Goal: Complete application form: Complete application form

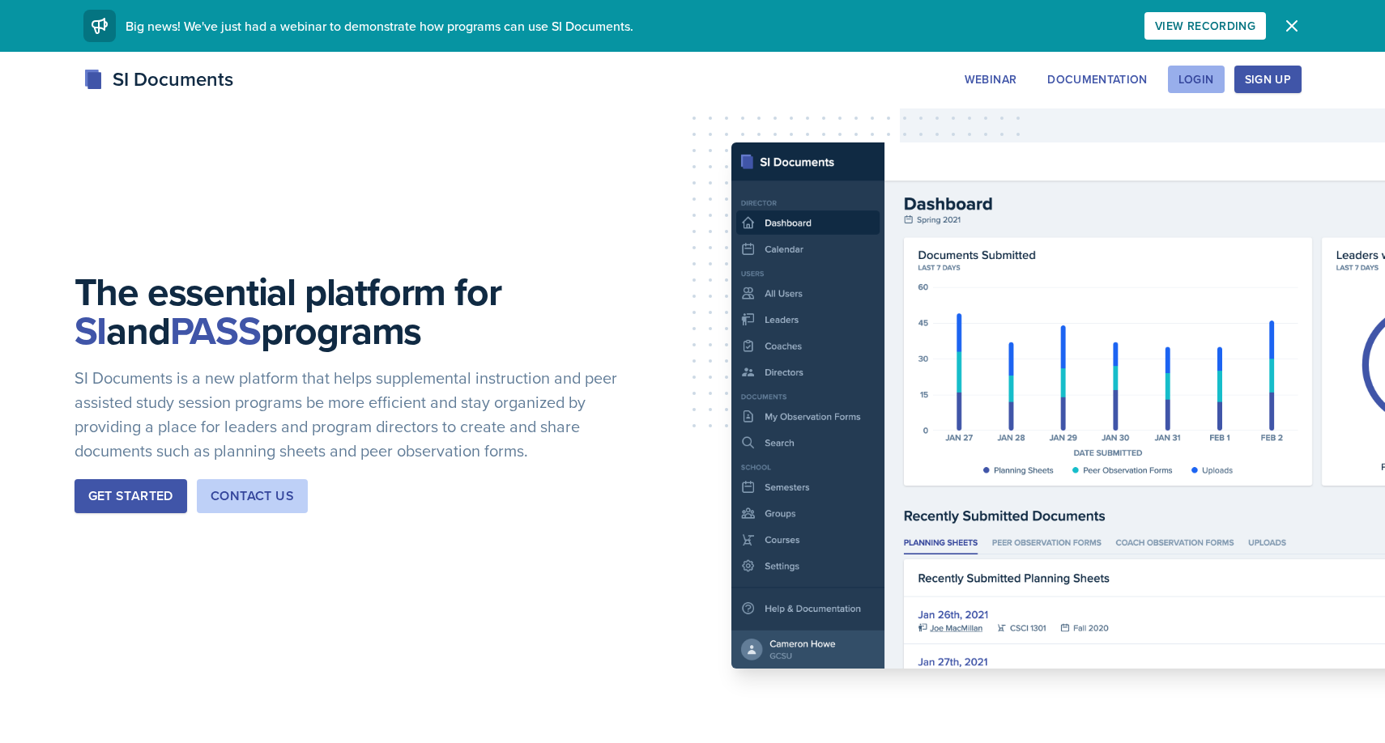
click at [1198, 77] on div "Login" at bounding box center [1196, 79] width 36 height 13
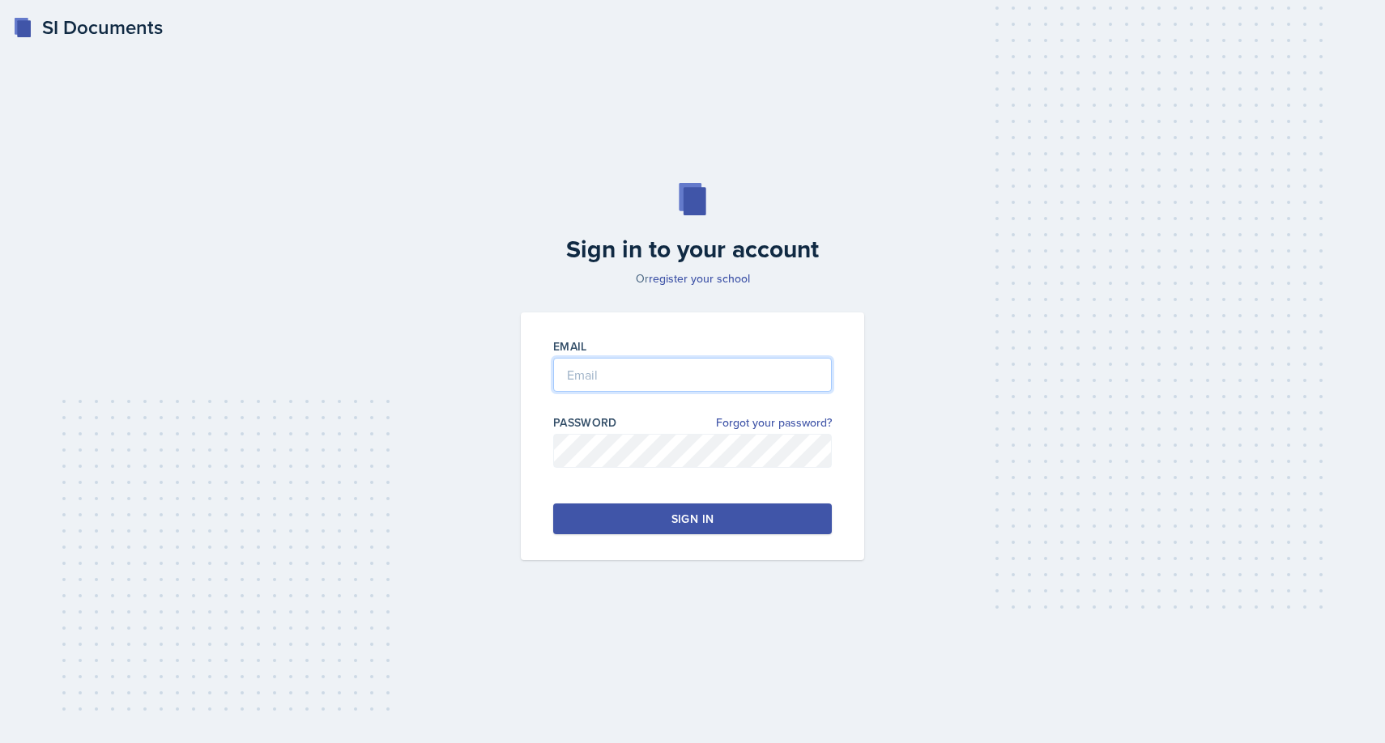
type input "[EMAIL_ADDRESS][DOMAIN_NAME]"
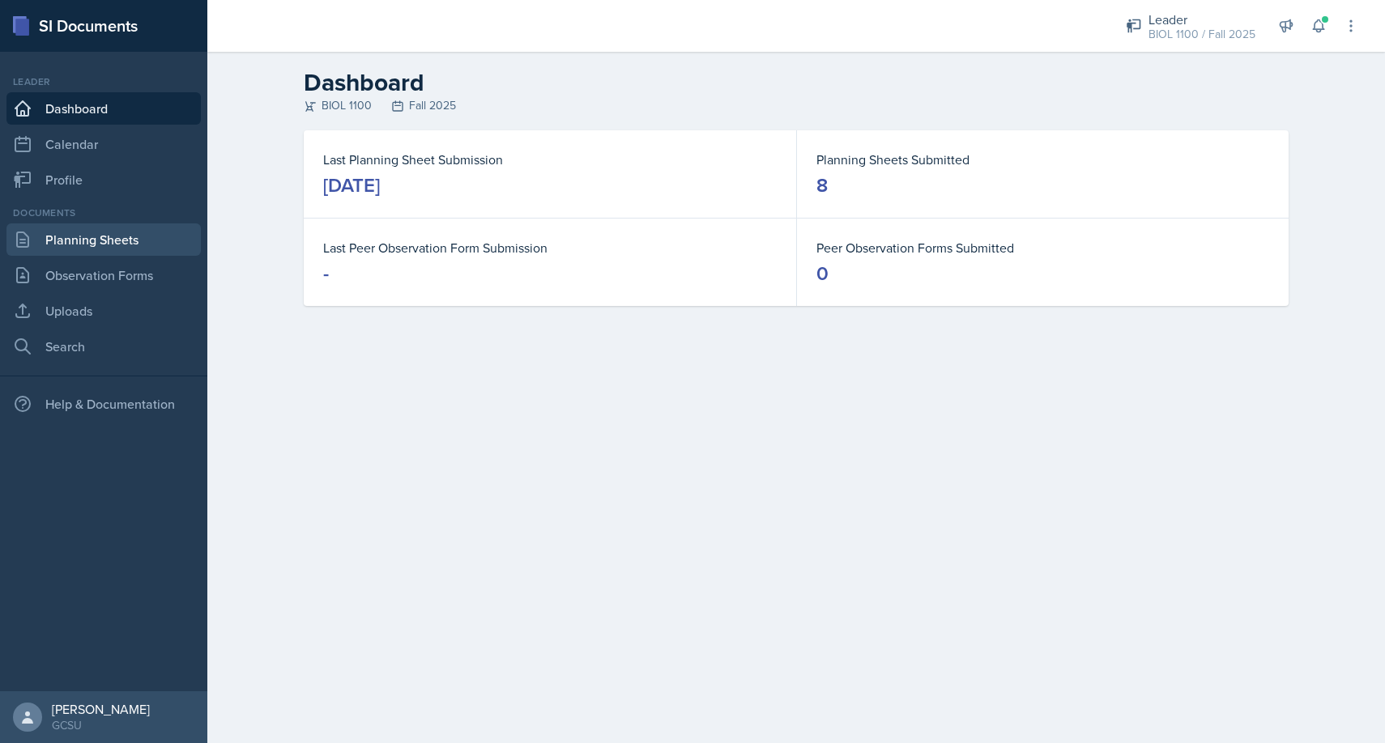
click at [83, 239] on link "Planning Sheets" at bounding box center [103, 239] width 194 height 32
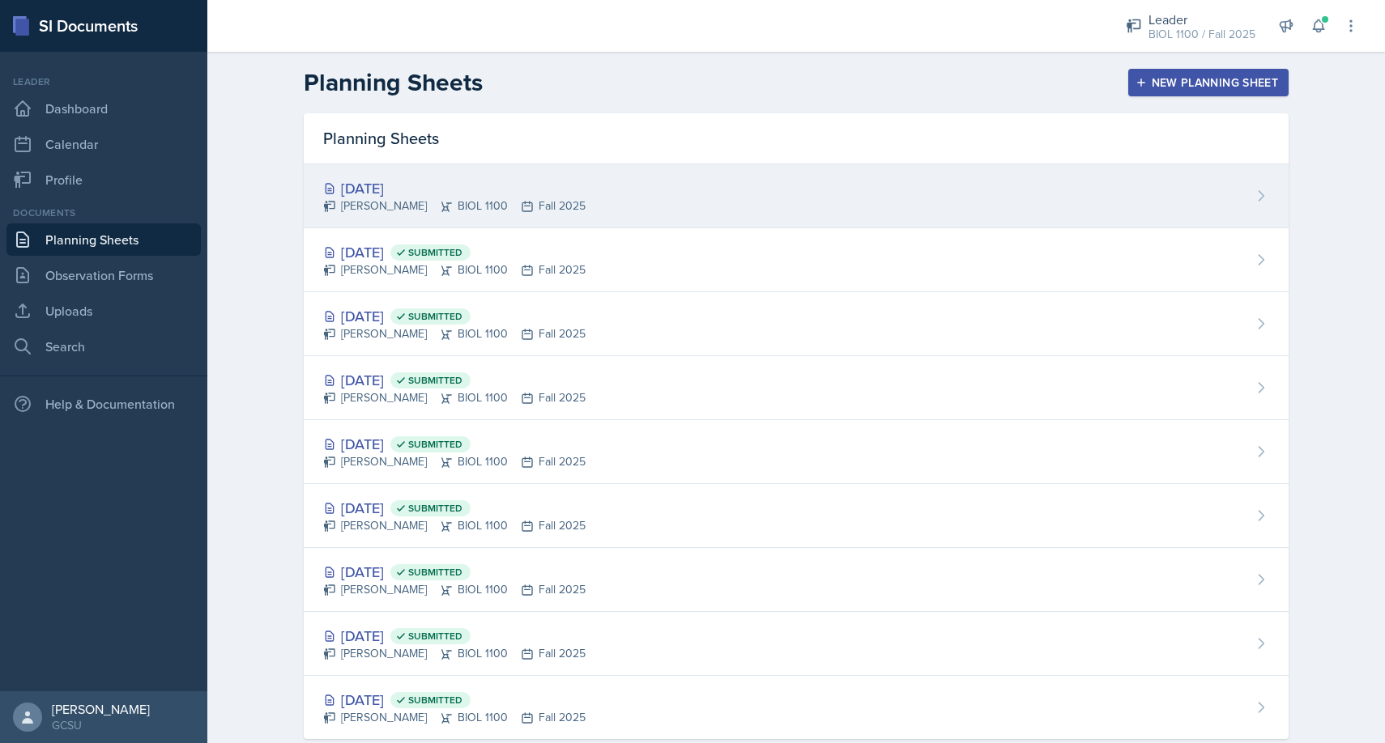
click at [606, 212] on div "[DATE] [PERSON_NAME] BIOL 1100 Fall 2025" at bounding box center [796, 196] width 985 height 64
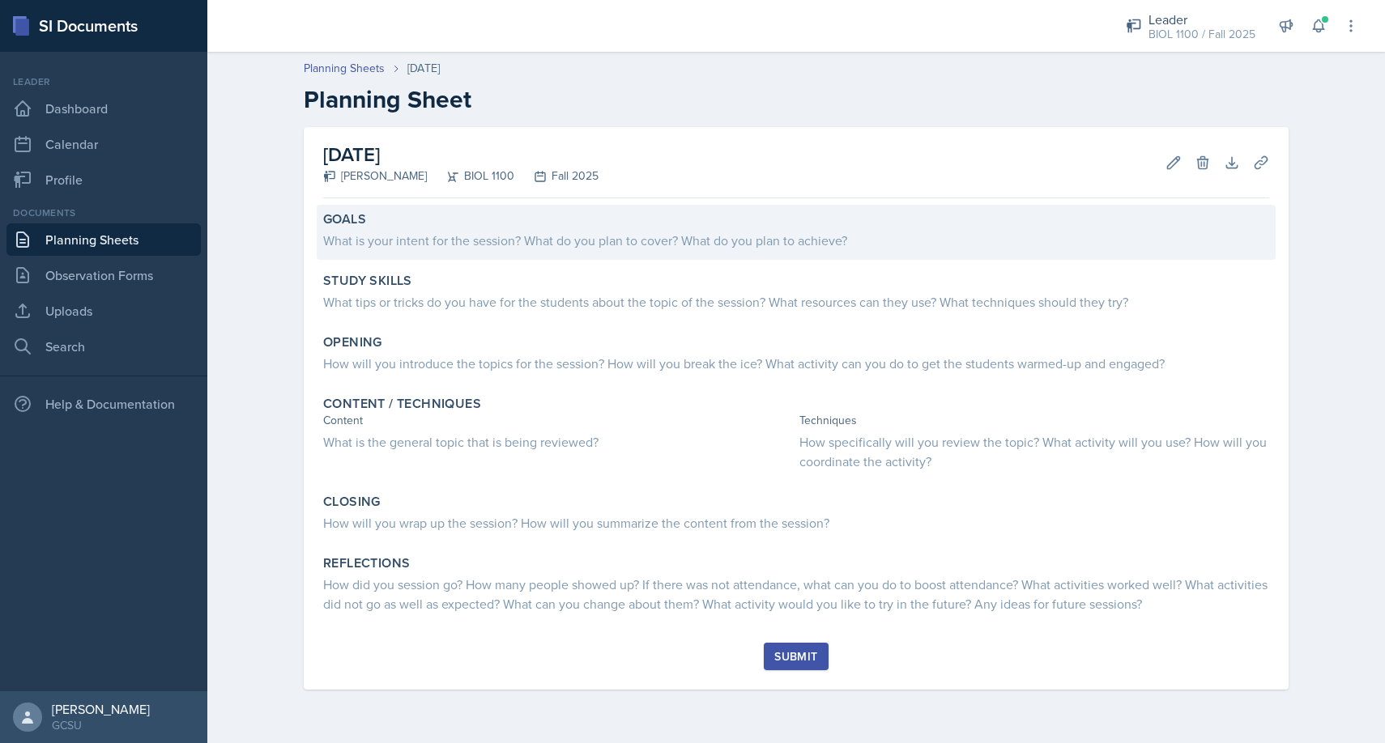
click at [557, 238] on div "What is your intent for the session? What do you plan to cover? What do you pla…" at bounding box center [796, 240] width 946 height 19
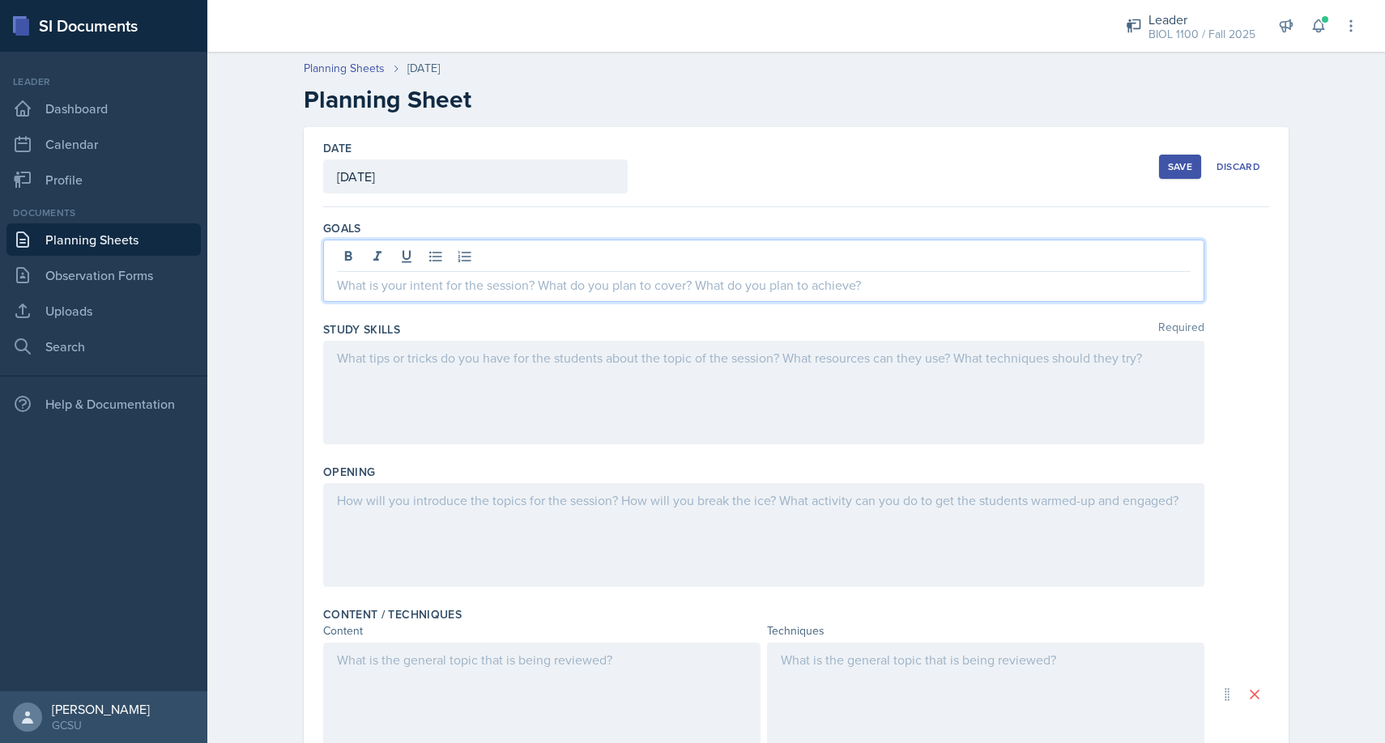
click at [544, 260] on div at bounding box center [763, 271] width 881 height 62
click at [492, 390] on div at bounding box center [763, 393] width 881 height 104
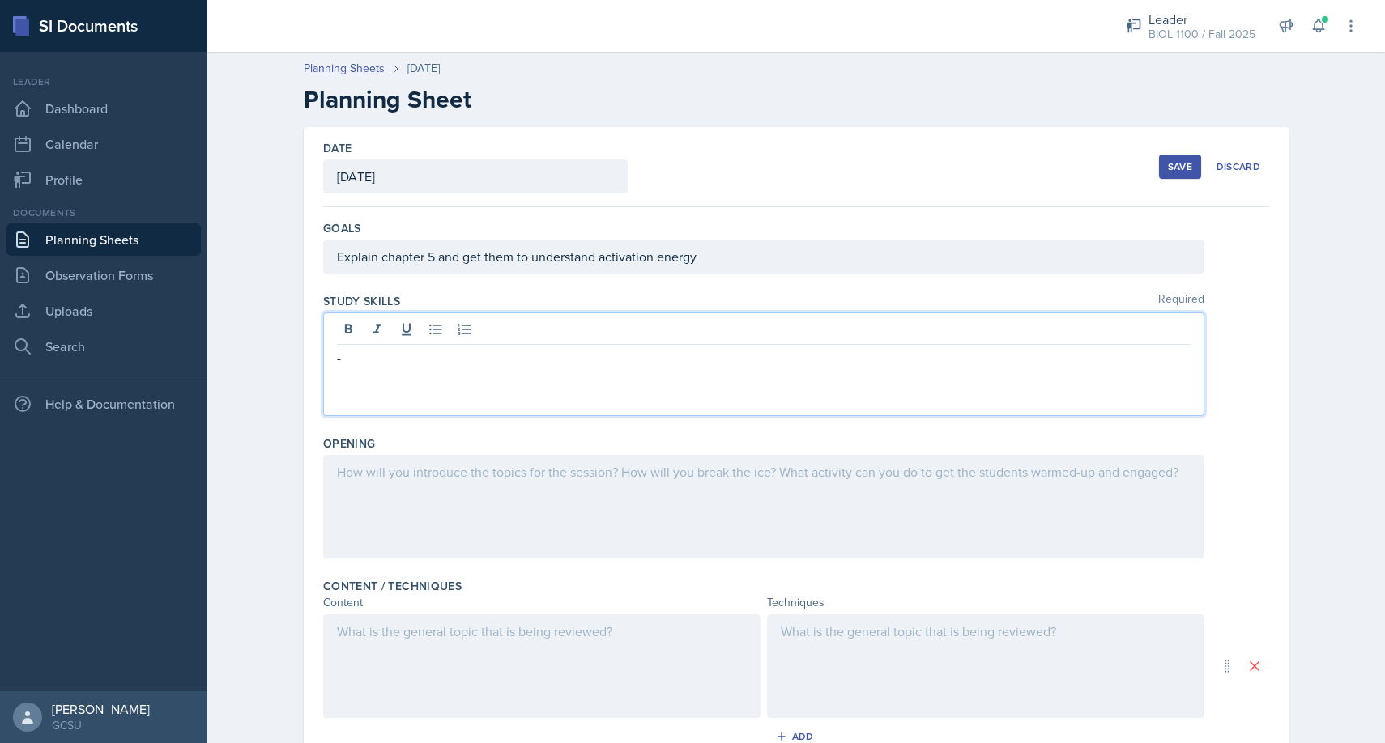
click at [467, 369] on div "-" at bounding box center [763, 365] width 881 height 104
click at [608, 496] on div at bounding box center [763, 507] width 881 height 104
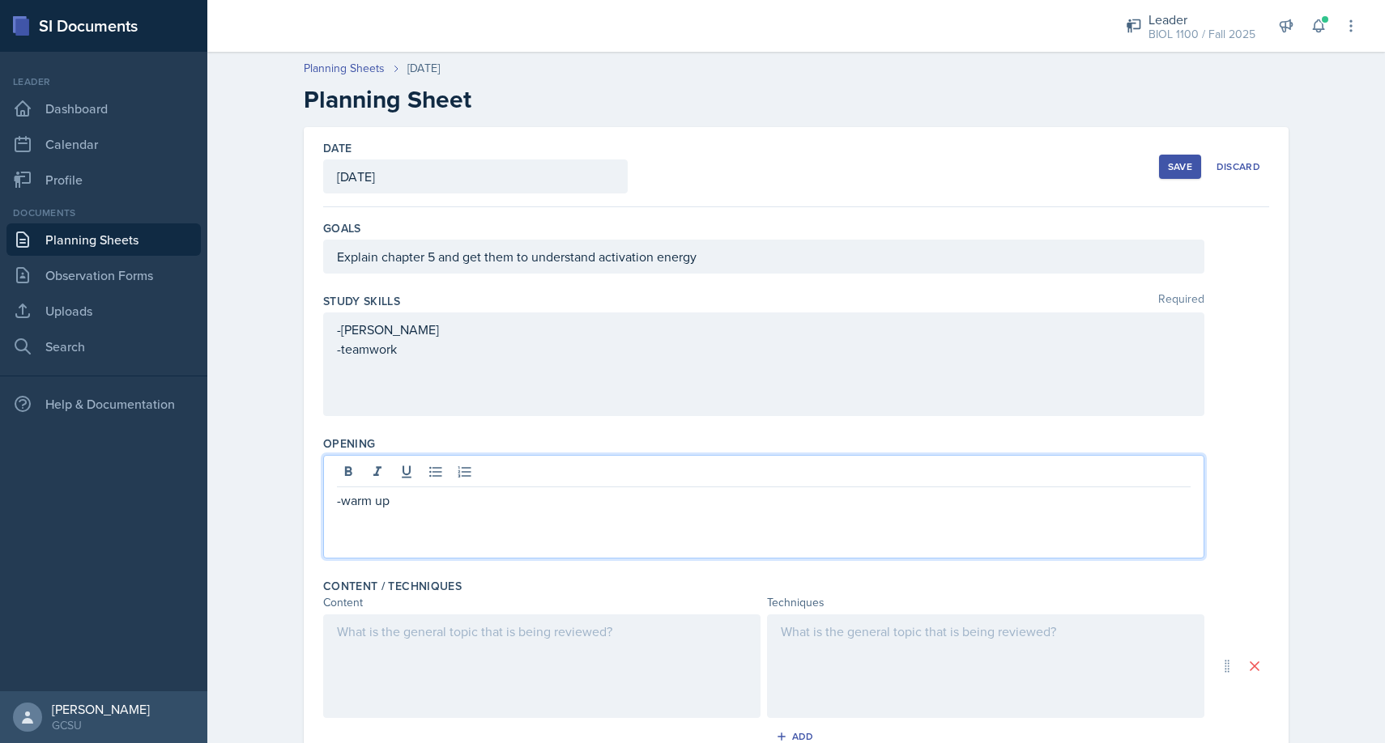
click at [910, 657] on div at bounding box center [985, 667] width 437 height 104
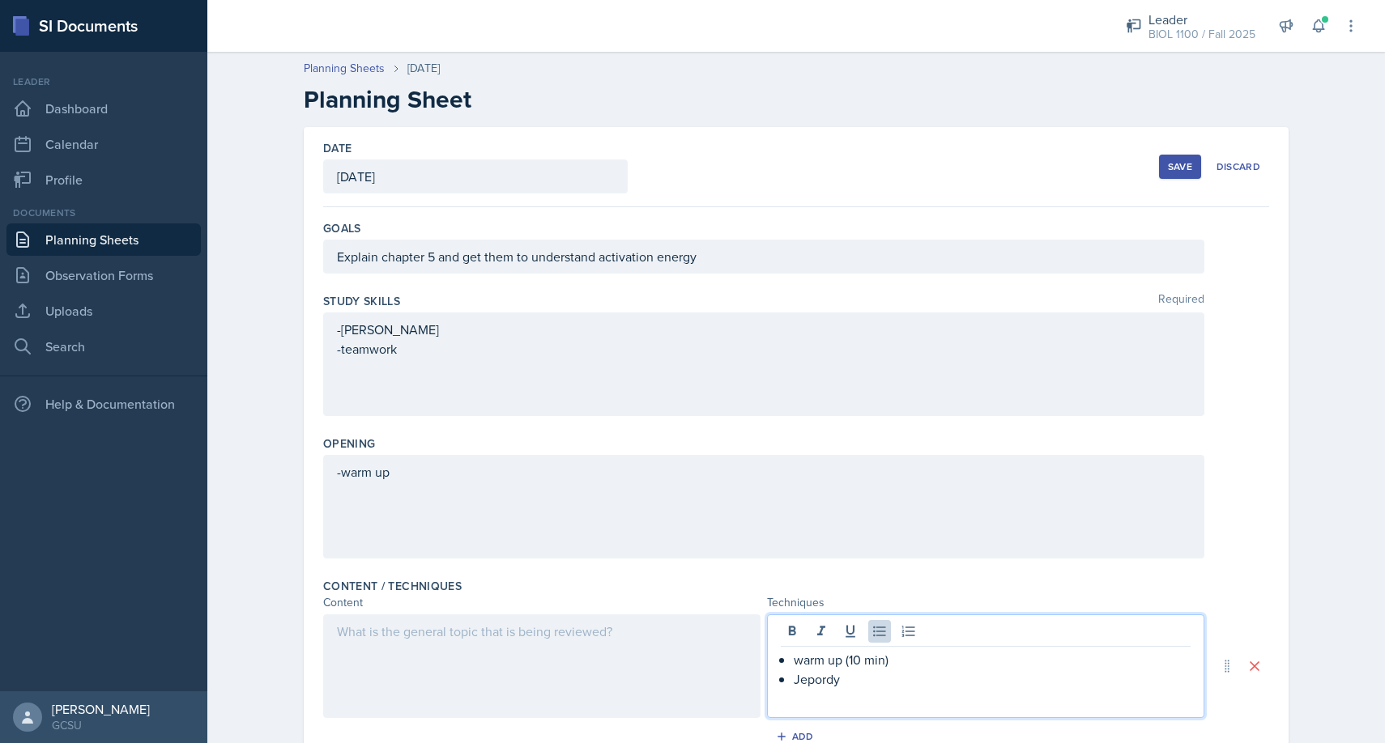
click at [827, 681] on p "Jepordy" at bounding box center [991, 679] width 397 height 19
click at [851, 681] on p "Jepordy" at bounding box center [991, 679] width 397 height 19
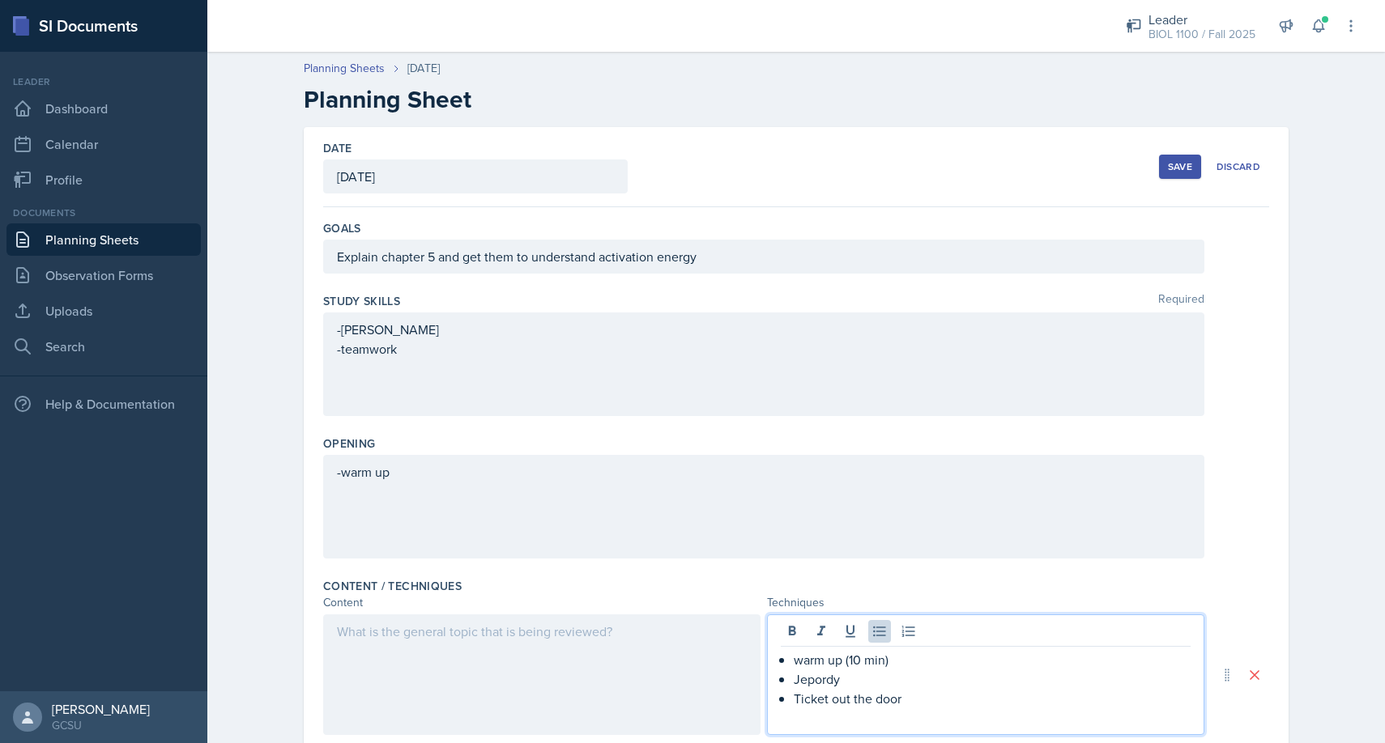
click at [497, 612] on div "Content / Techniques Content Techniques warm up (10 min) Jepordy Ticket out the…" at bounding box center [796, 675] width 946 height 207
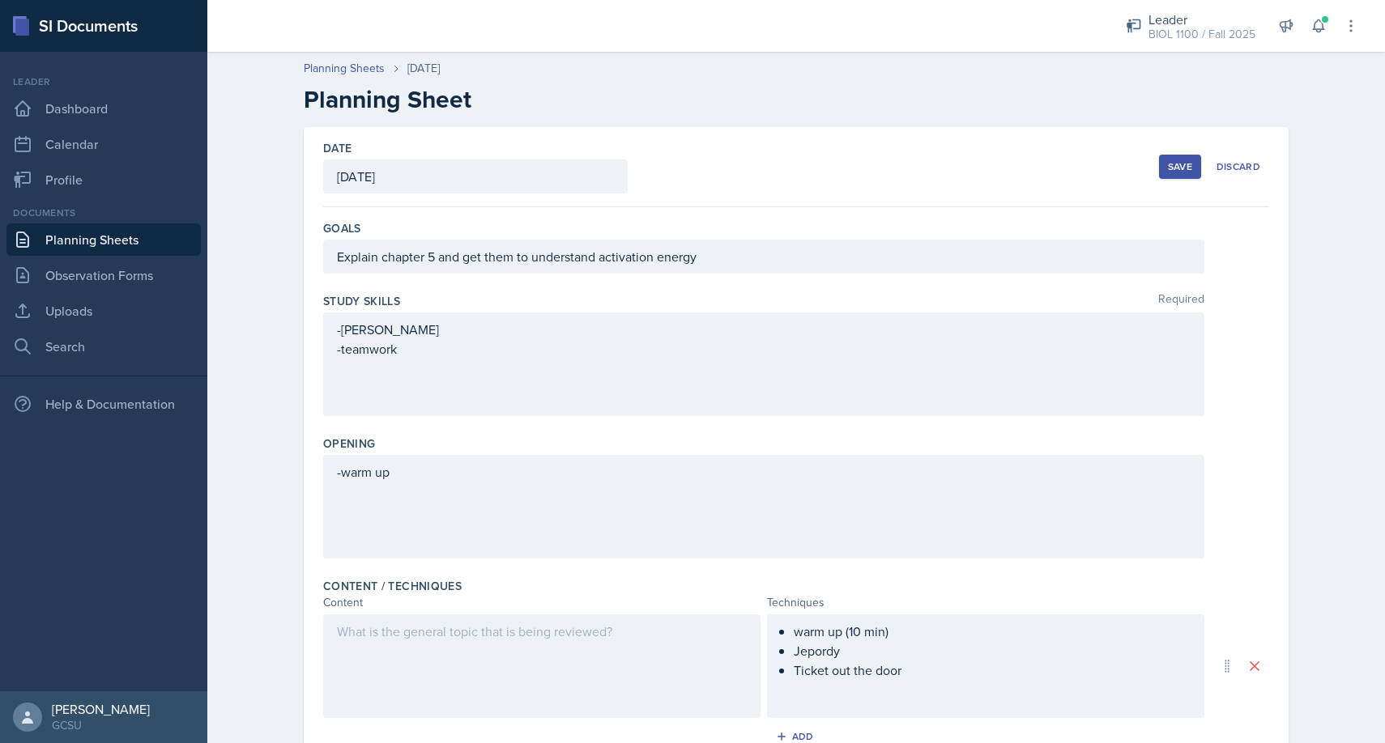
click at [478, 649] on div at bounding box center [541, 667] width 437 height 104
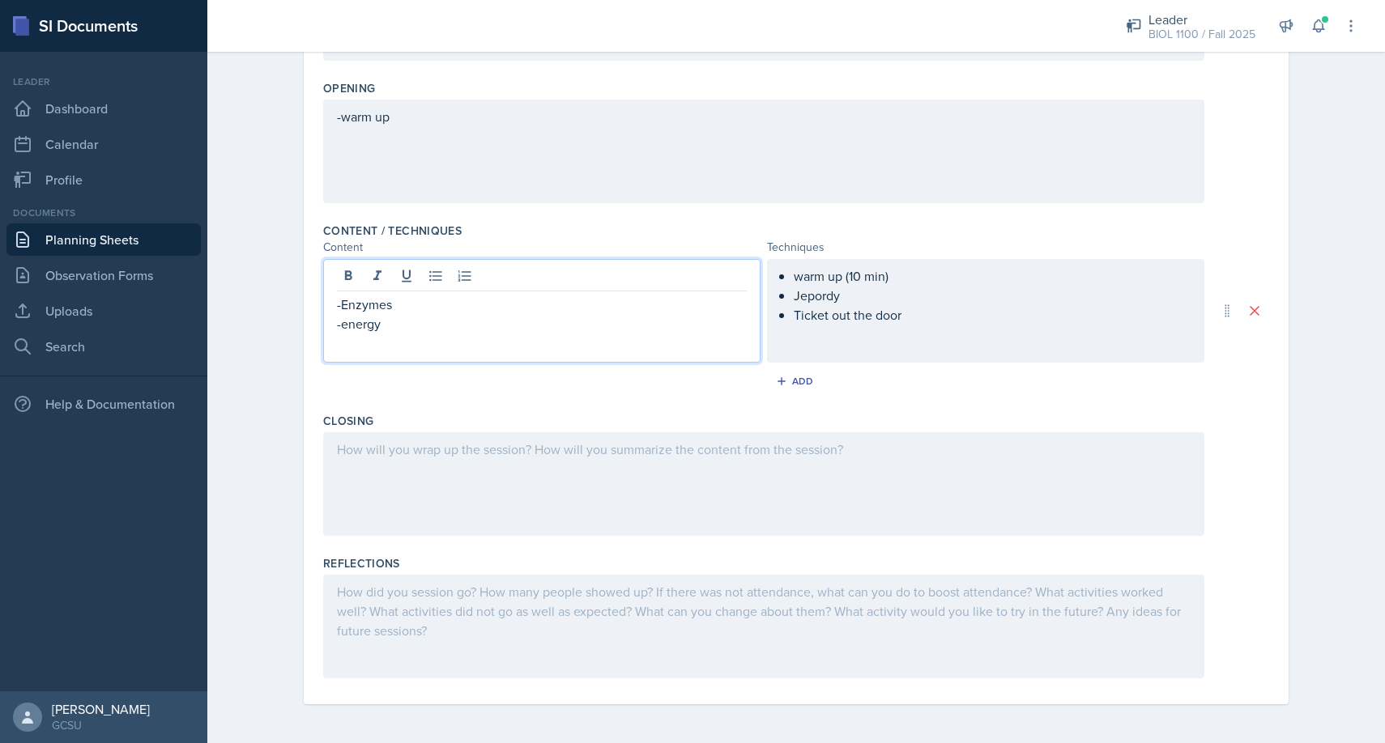
scroll to position [355, 0]
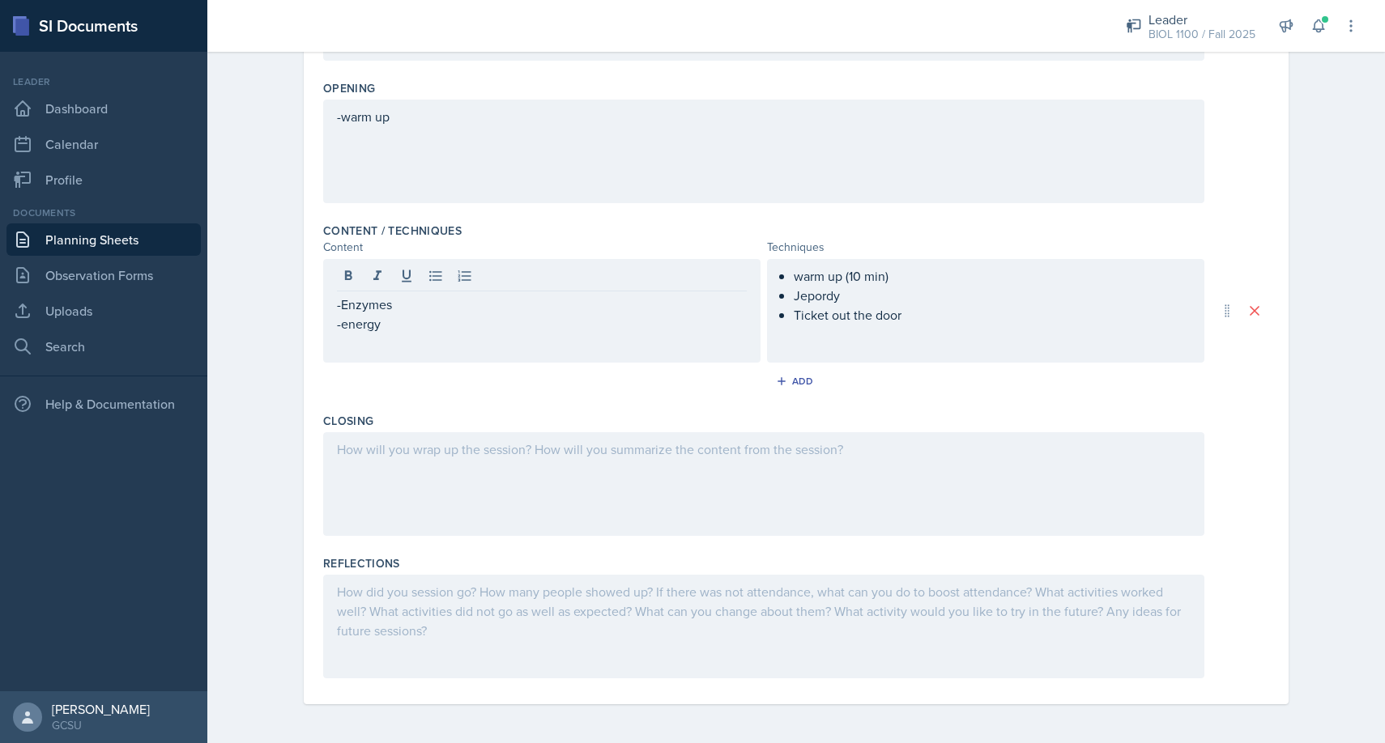
click at [495, 476] on div at bounding box center [763, 484] width 881 height 104
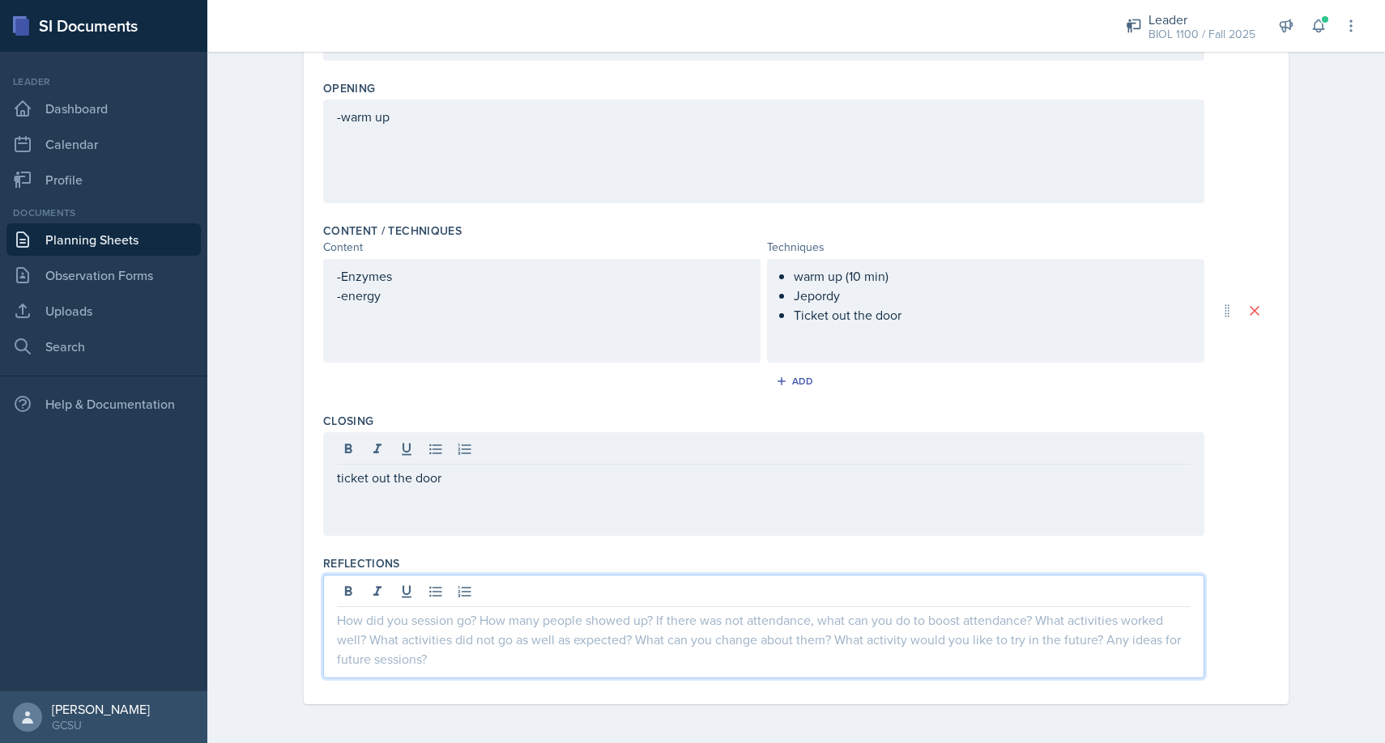
click at [478, 592] on div at bounding box center [763, 627] width 881 height 104
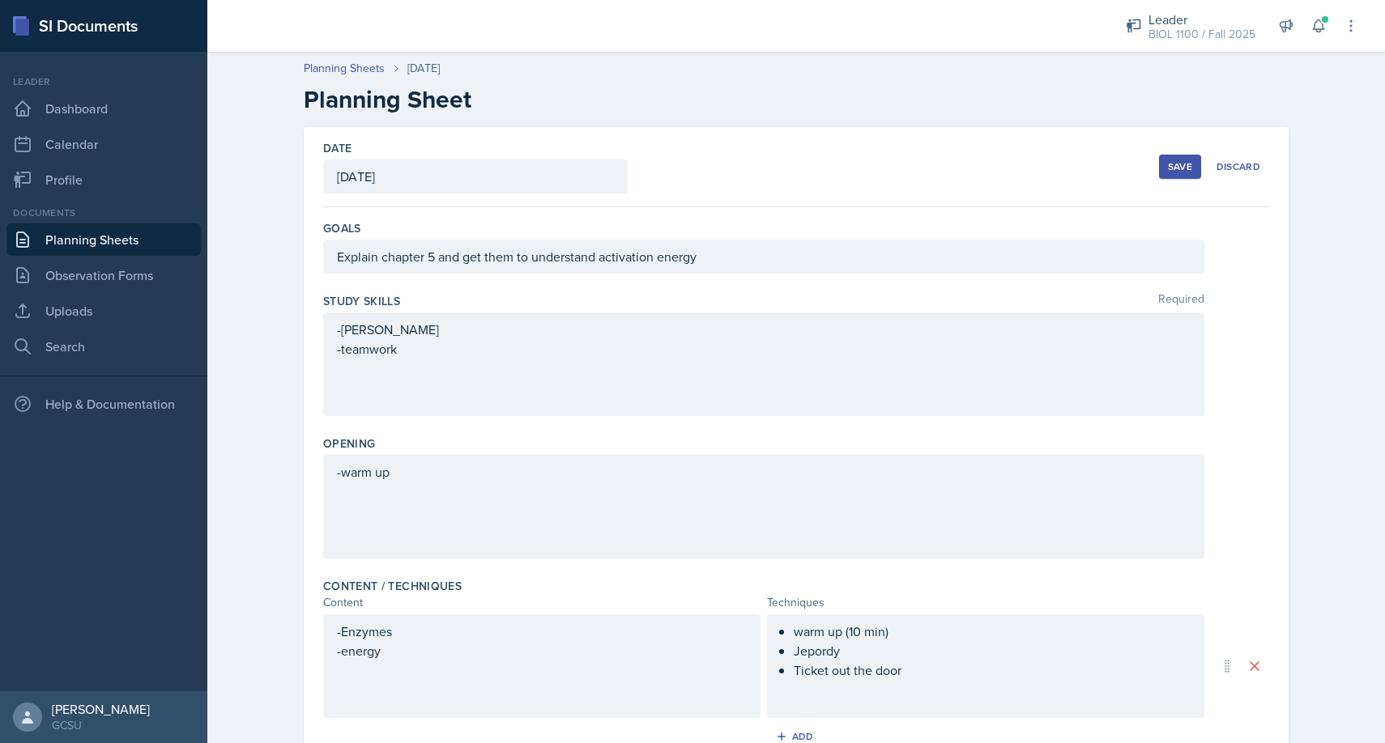
scroll to position [0, 0]
click at [1181, 165] on div "Save" at bounding box center [1180, 166] width 24 height 13
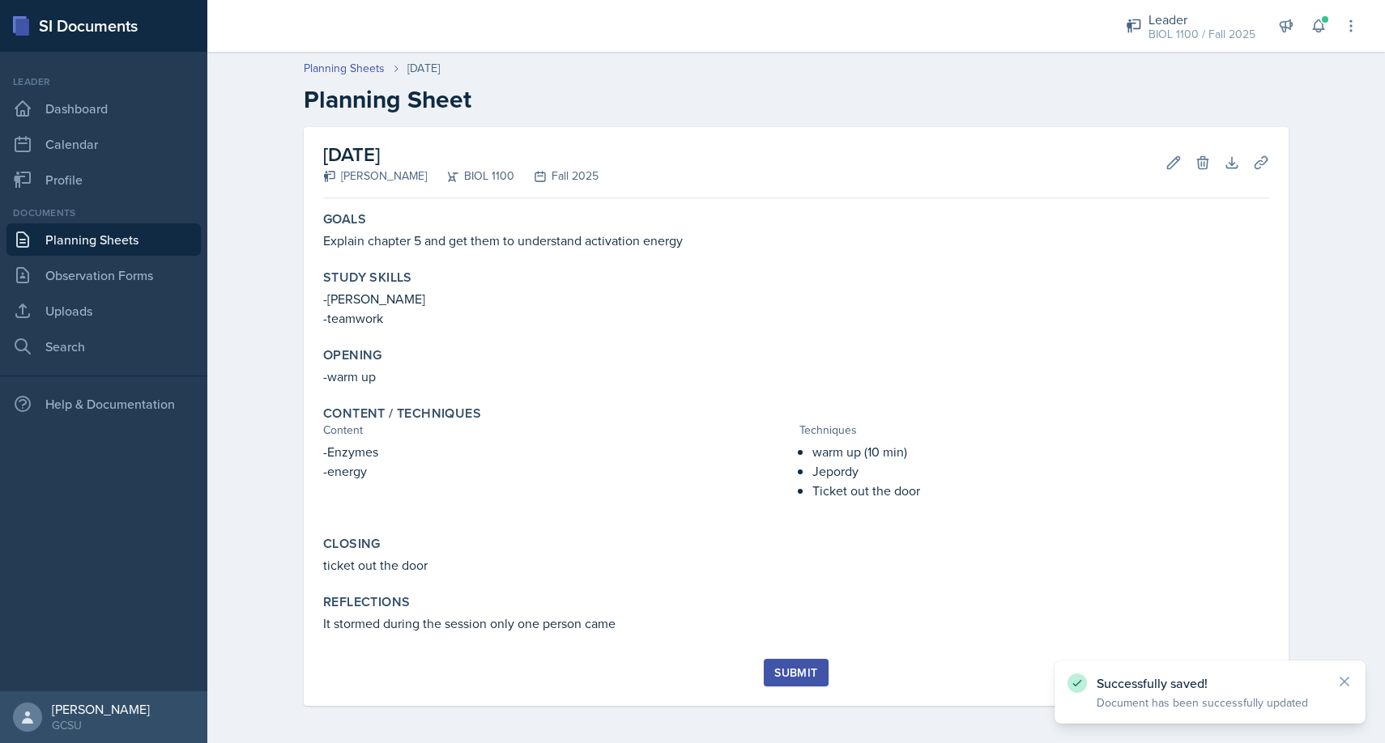
click at [795, 668] on div "Submit" at bounding box center [795, 672] width 43 height 13
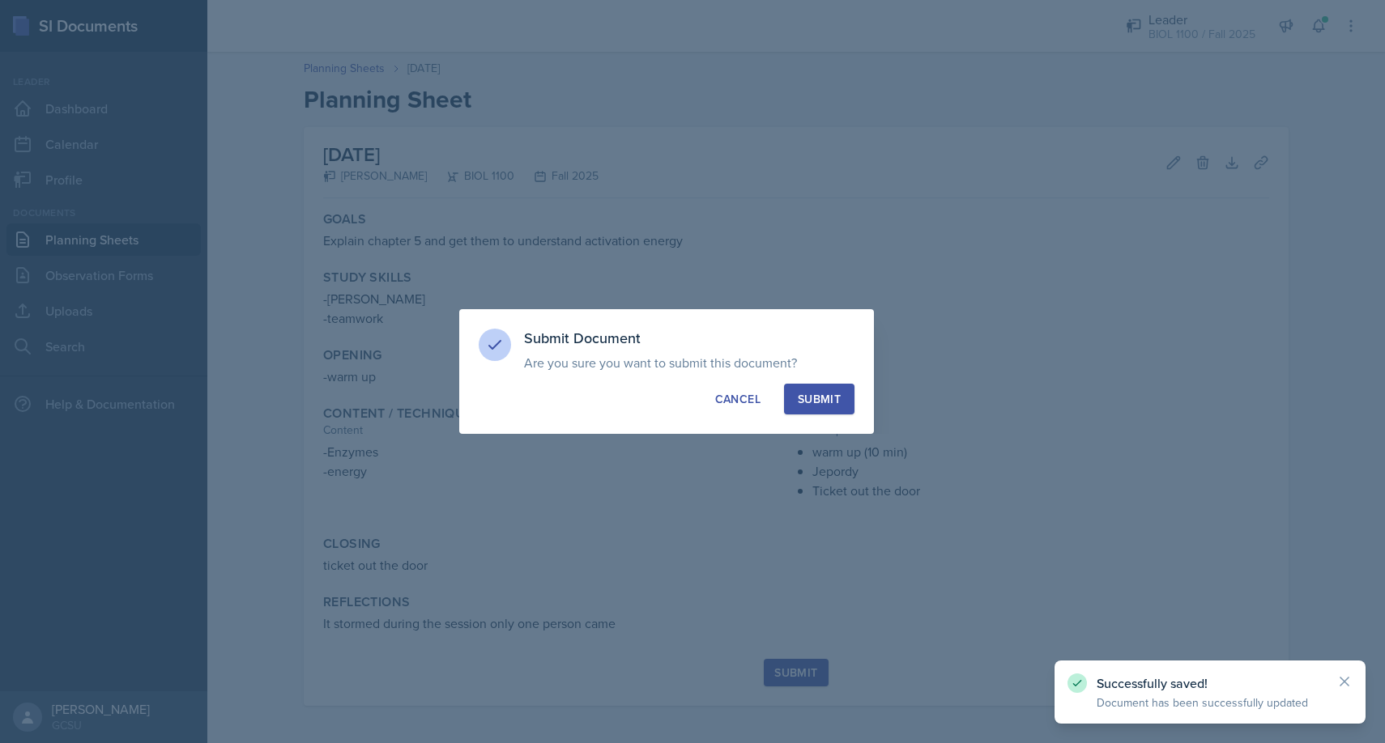
click at [823, 394] on div "Submit" at bounding box center [819, 399] width 43 height 16
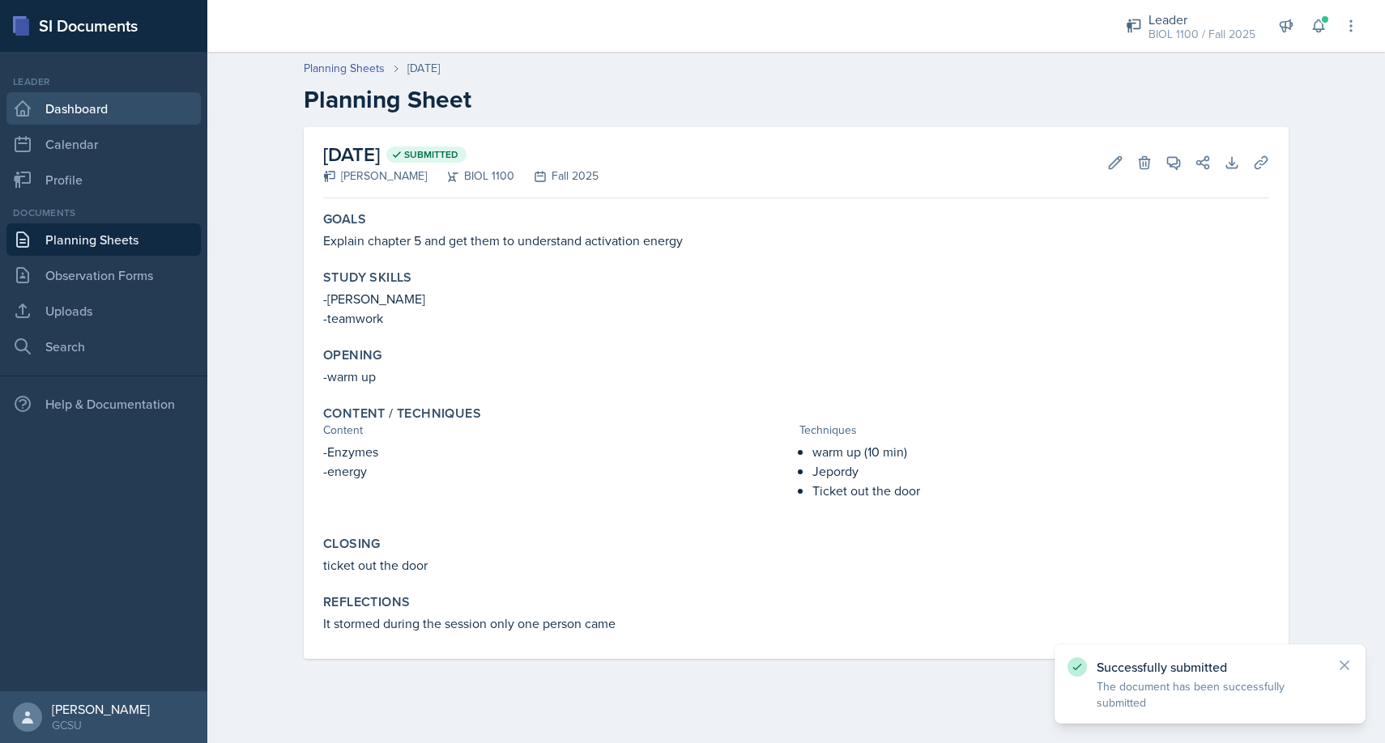
click at [97, 105] on link "Dashboard" at bounding box center [103, 108] width 194 height 32
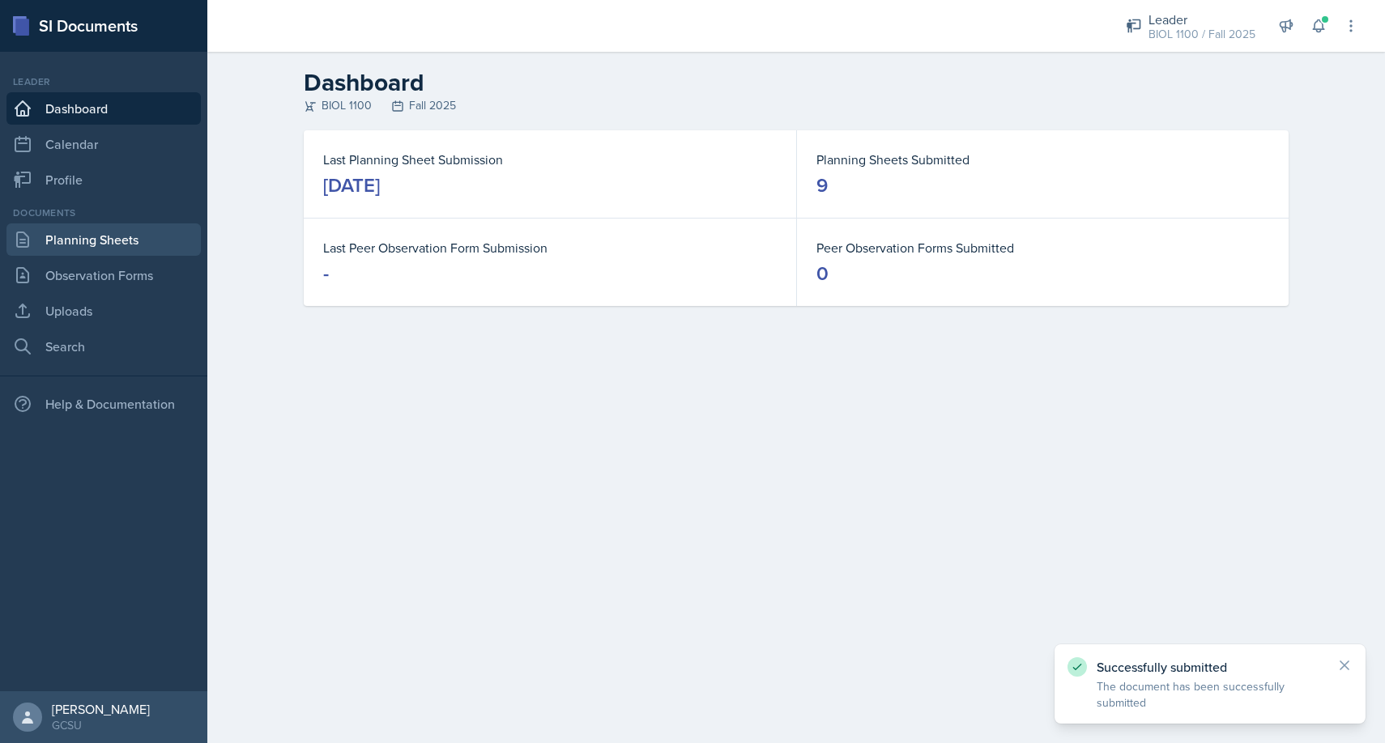
click at [102, 236] on link "Planning Sheets" at bounding box center [103, 239] width 194 height 32
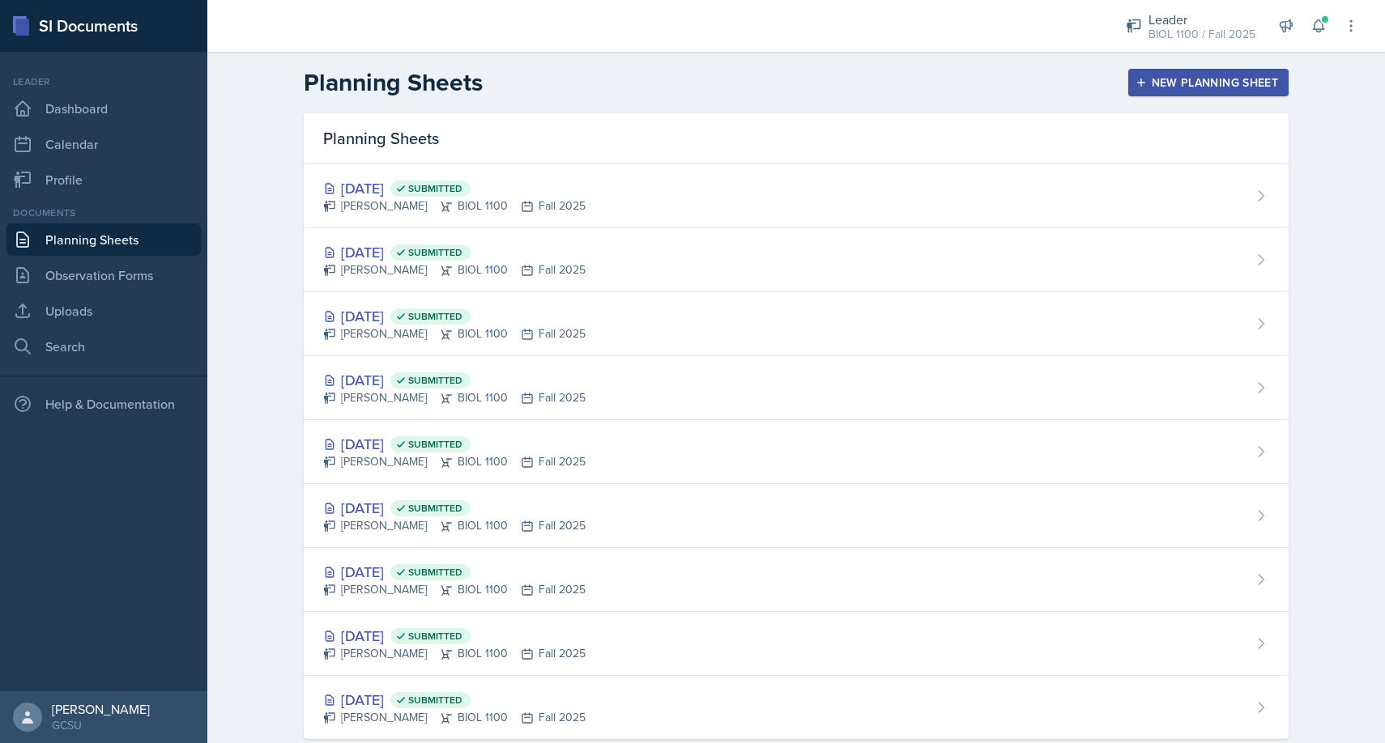
click at [1168, 84] on div "New Planning Sheet" at bounding box center [1207, 82] width 139 height 13
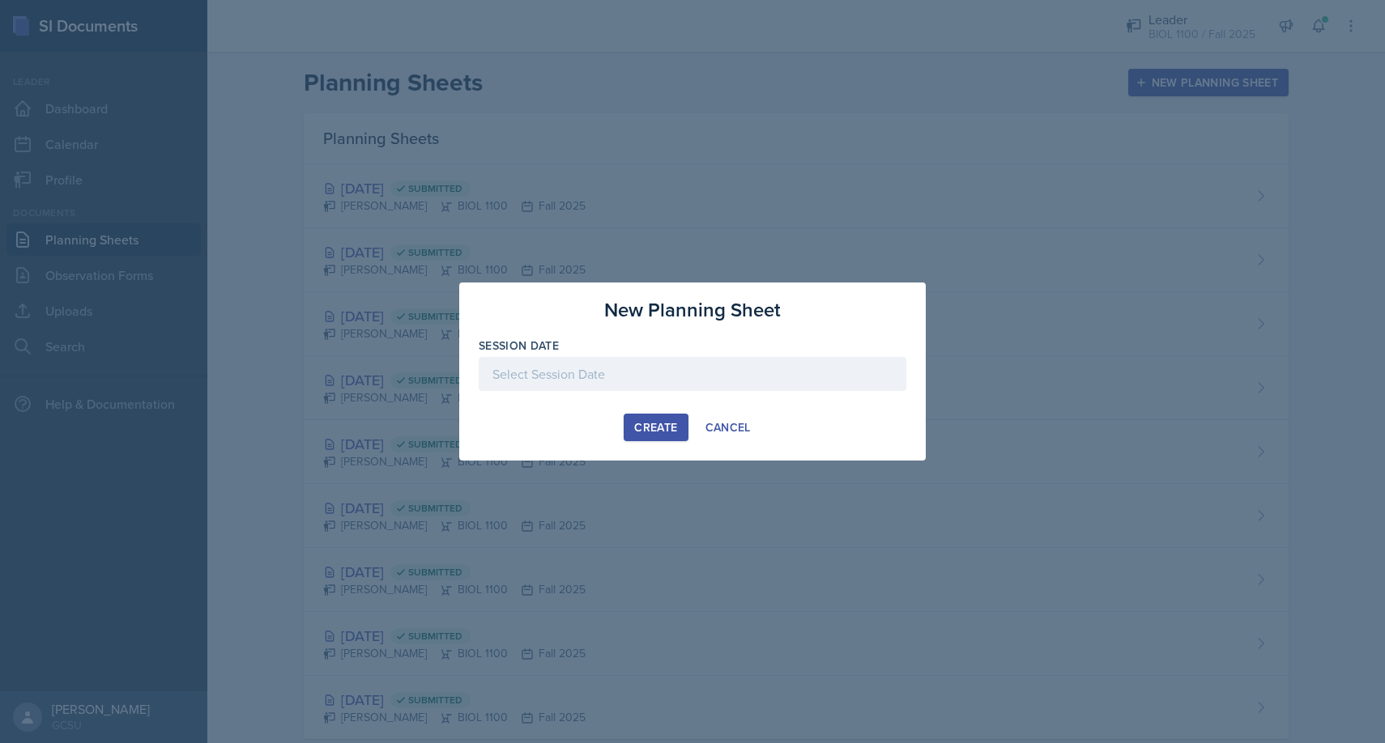
click at [595, 372] on div at bounding box center [693, 374] width 428 height 34
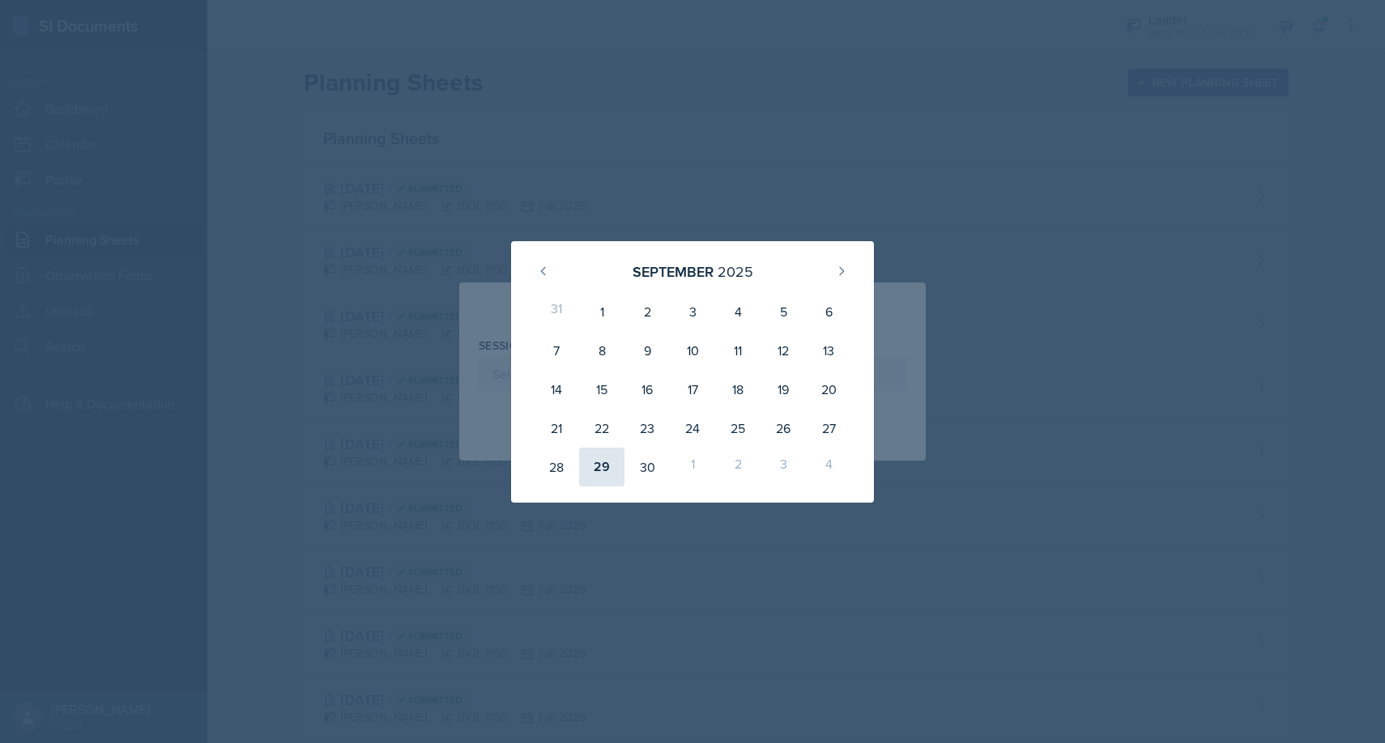
click at [596, 466] on div "29" at bounding box center [601, 467] width 45 height 39
type input "[DATE]"
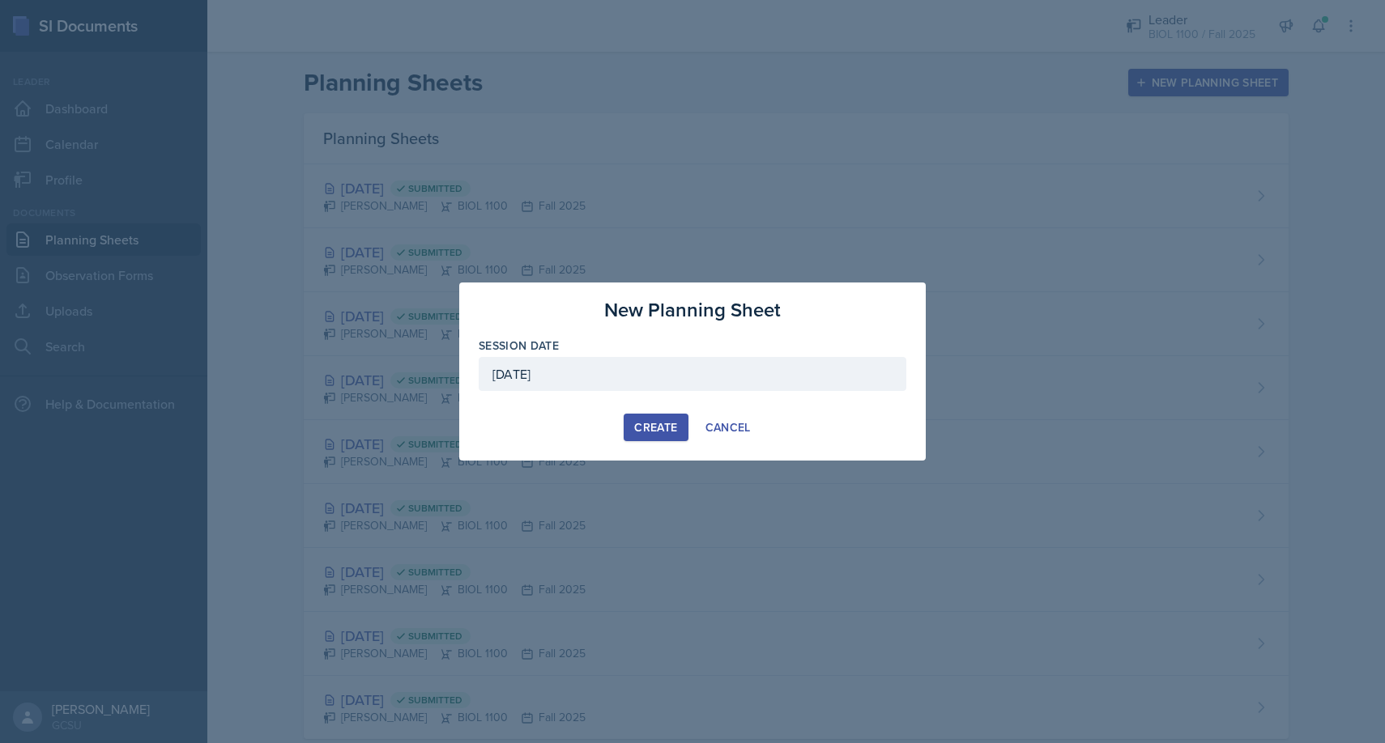
click at [651, 421] on div "Create" at bounding box center [655, 427] width 43 height 13
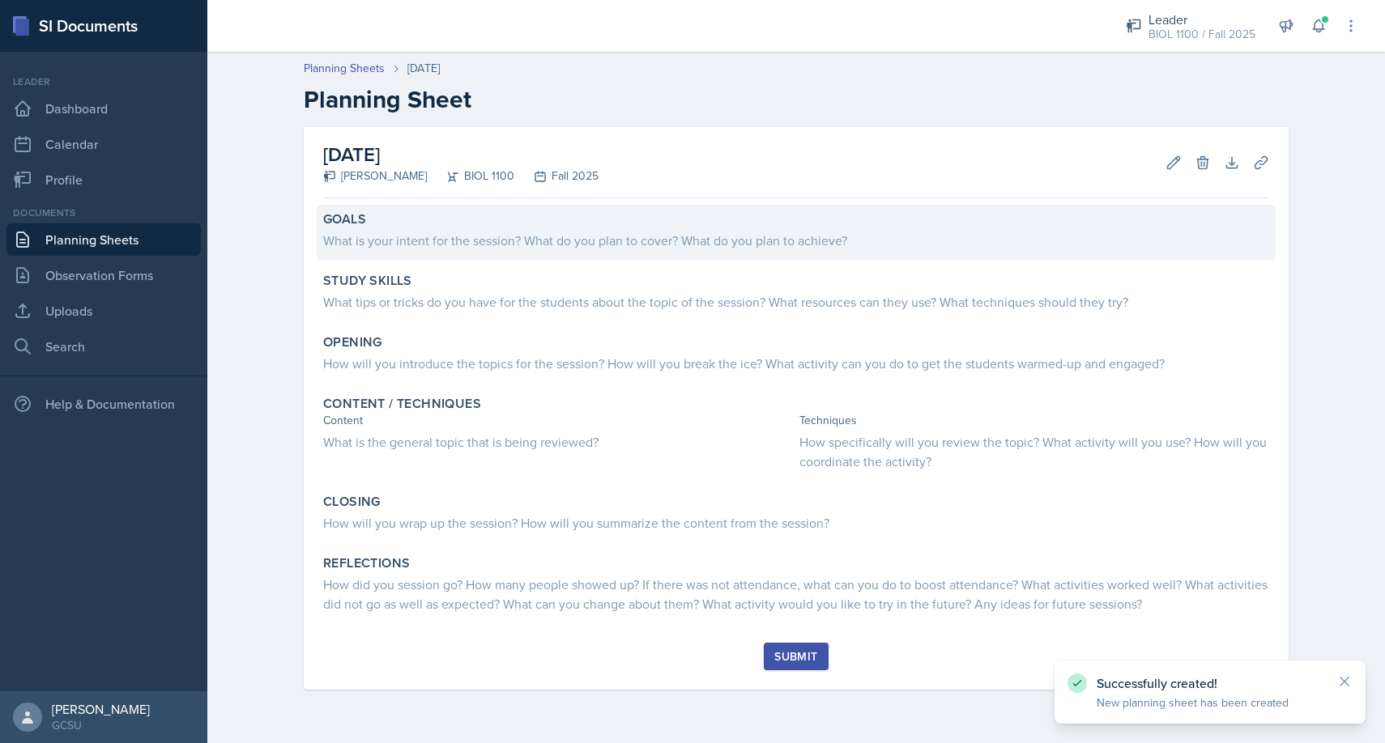
click at [491, 235] on div "What is your intent for the session? What do you plan to cover? What do you pla…" at bounding box center [796, 240] width 946 height 19
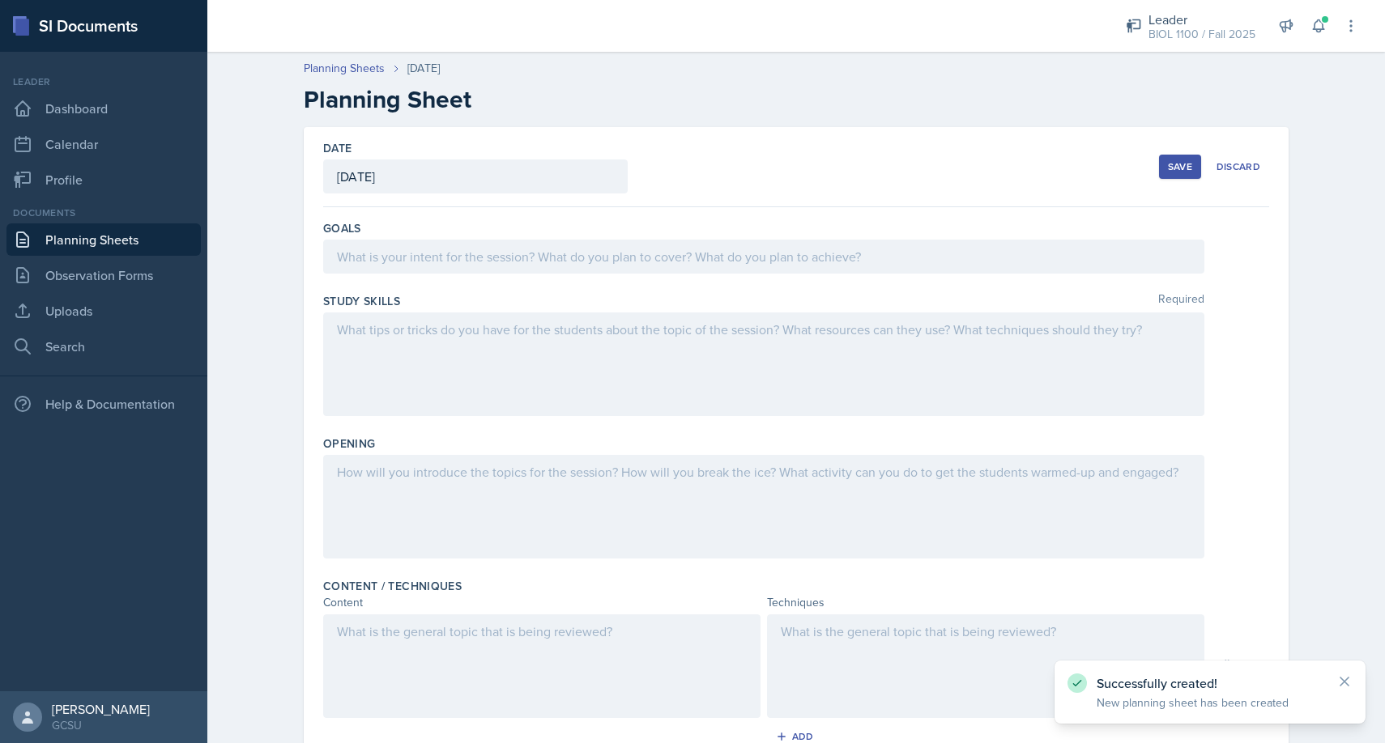
click at [529, 269] on div at bounding box center [763, 257] width 881 height 34
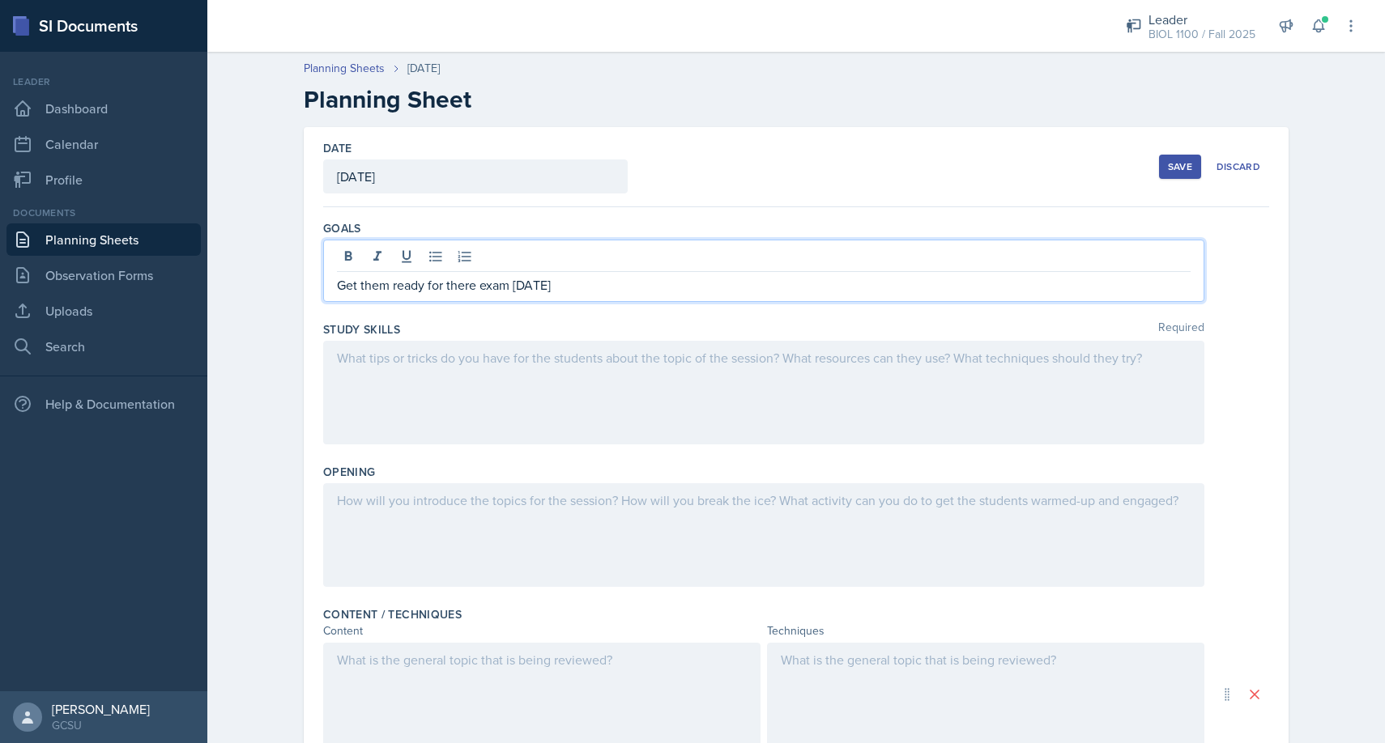
drag, startPoint x: 538, startPoint y: 325, endPoint x: 389, endPoint y: 380, distance: 157.8
click at [389, 380] on div at bounding box center [763, 393] width 881 height 104
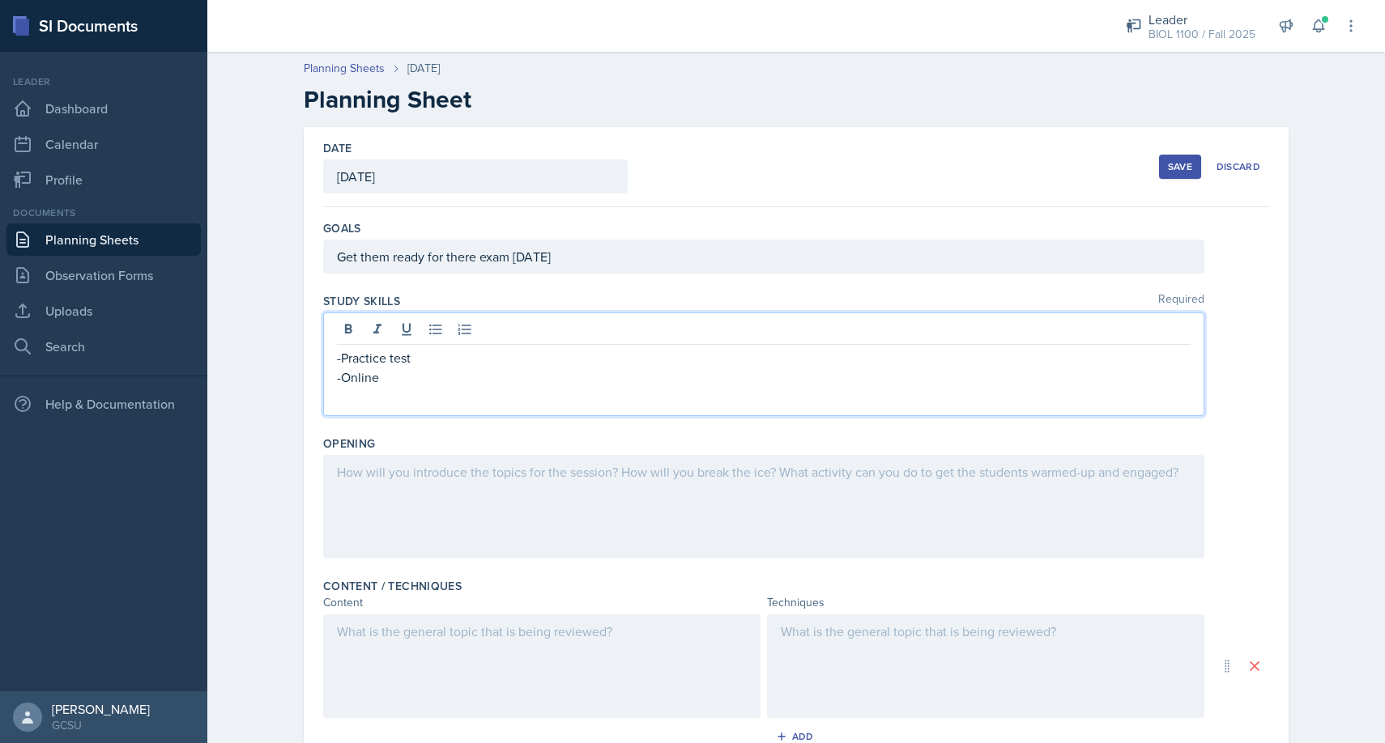
click at [436, 496] on div at bounding box center [763, 507] width 881 height 104
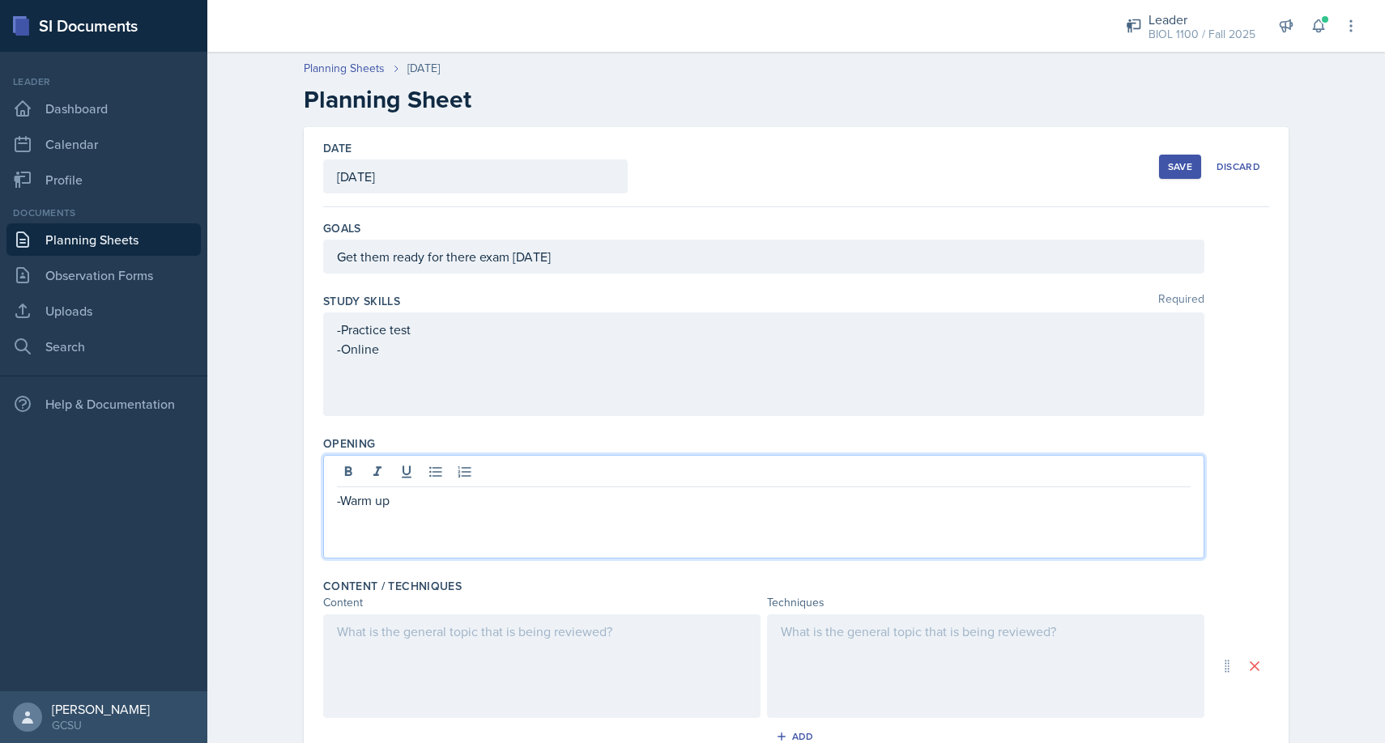
click at [837, 657] on div at bounding box center [985, 667] width 437 height 104
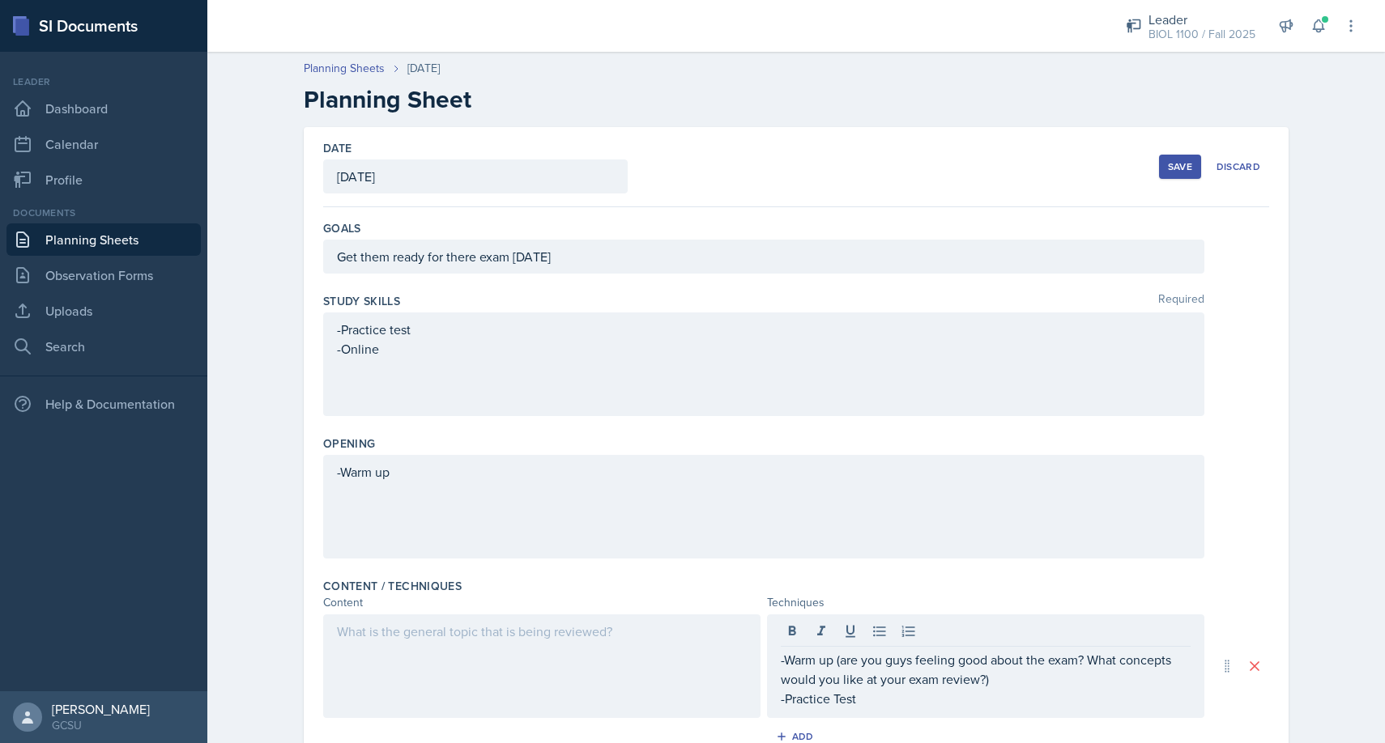
click at [436, 642] on div at bounding box center [541, 667] width 437 height 104
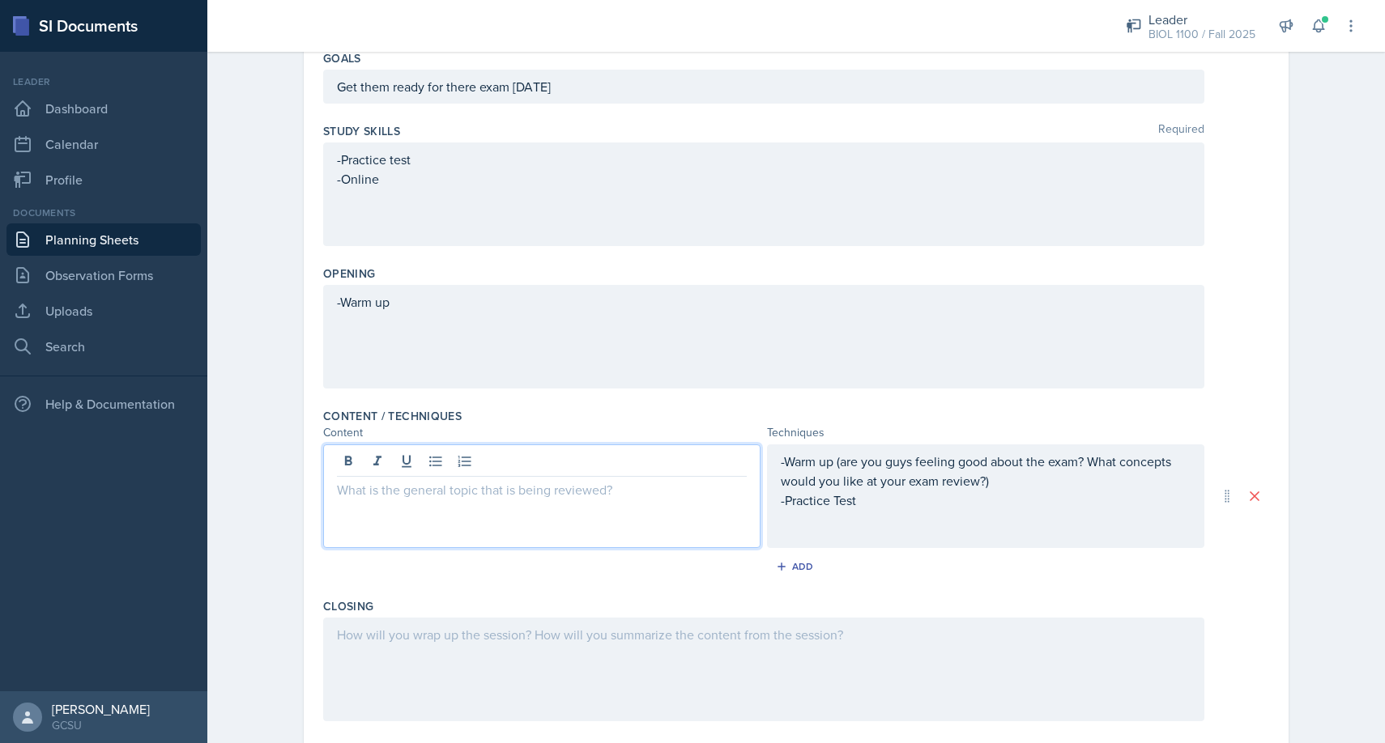
scroll to position [171, 0]
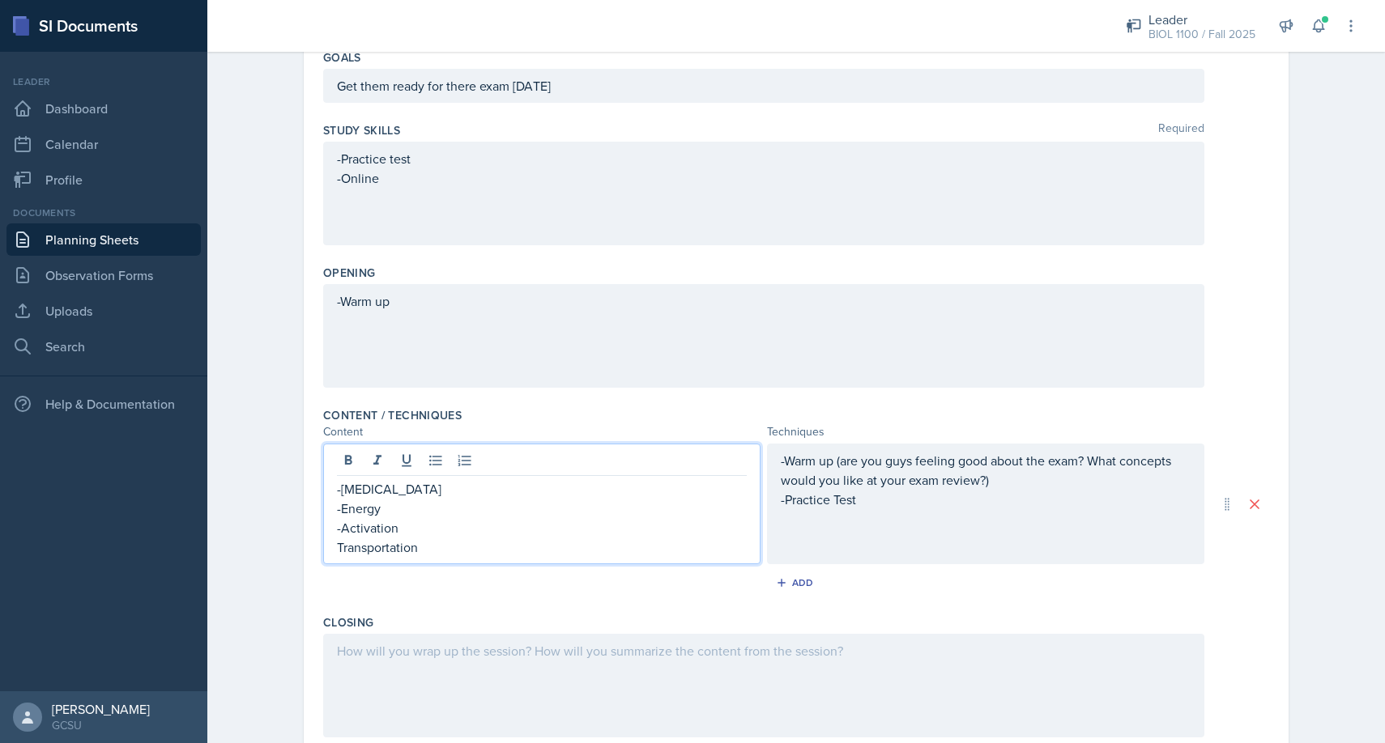
click at [566, 674] on div at bounding box center [763, 686] width 881 height 104
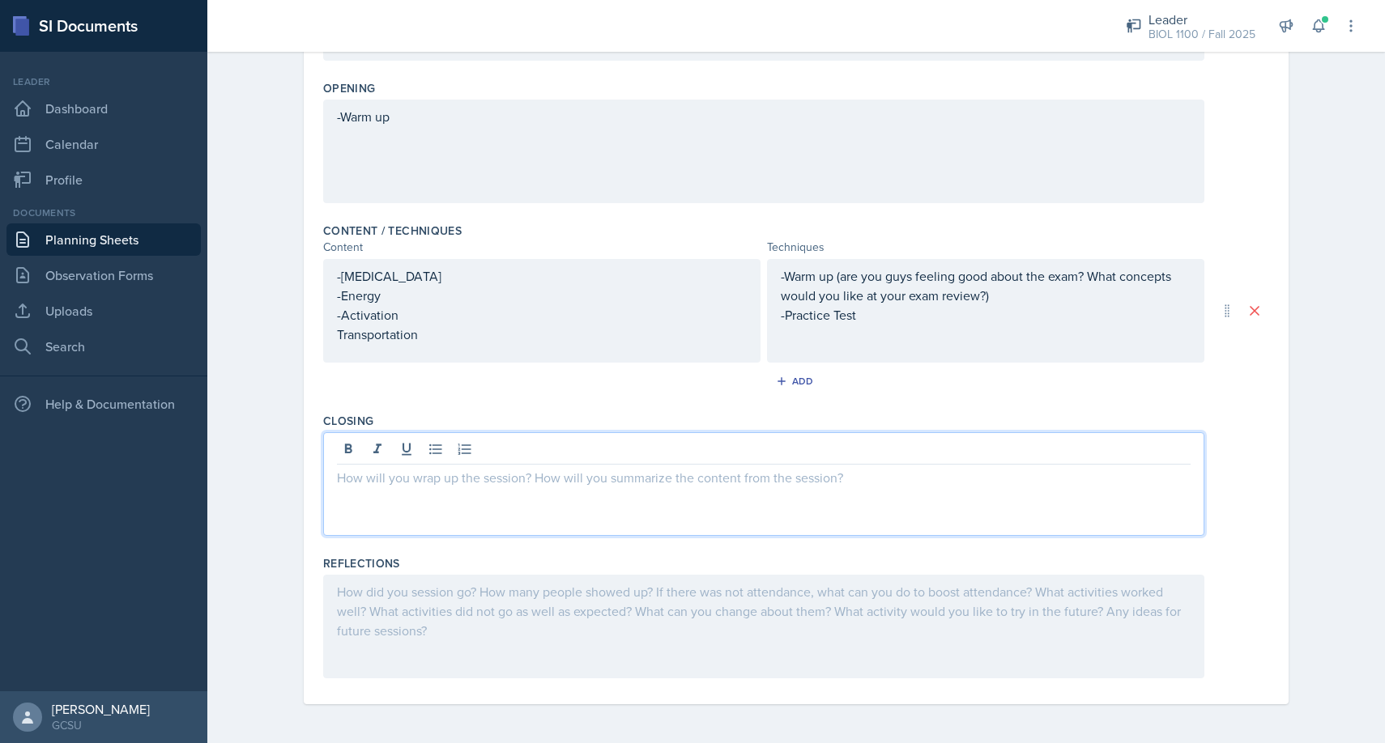
scroll to position [355, 0]
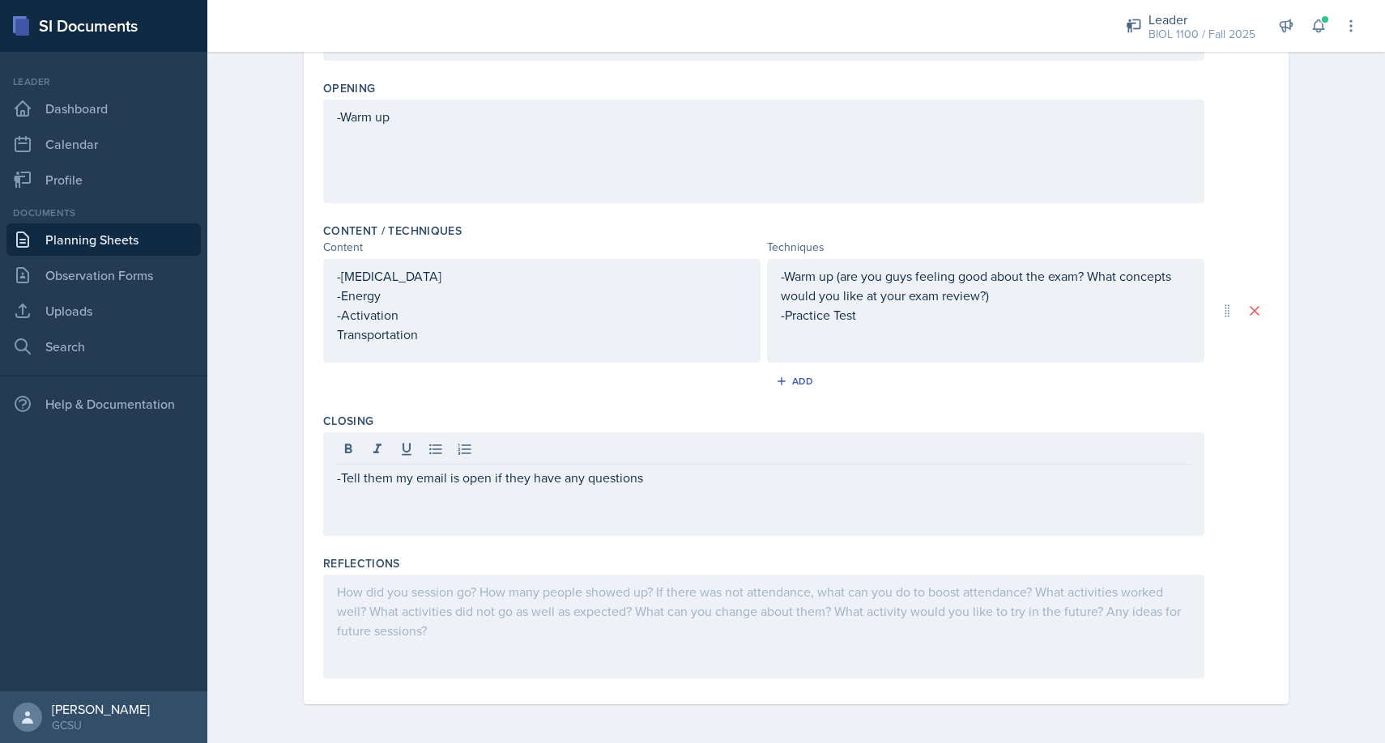
click at [513, 648] on div at bounding box center [763, 627] width 881 height 104
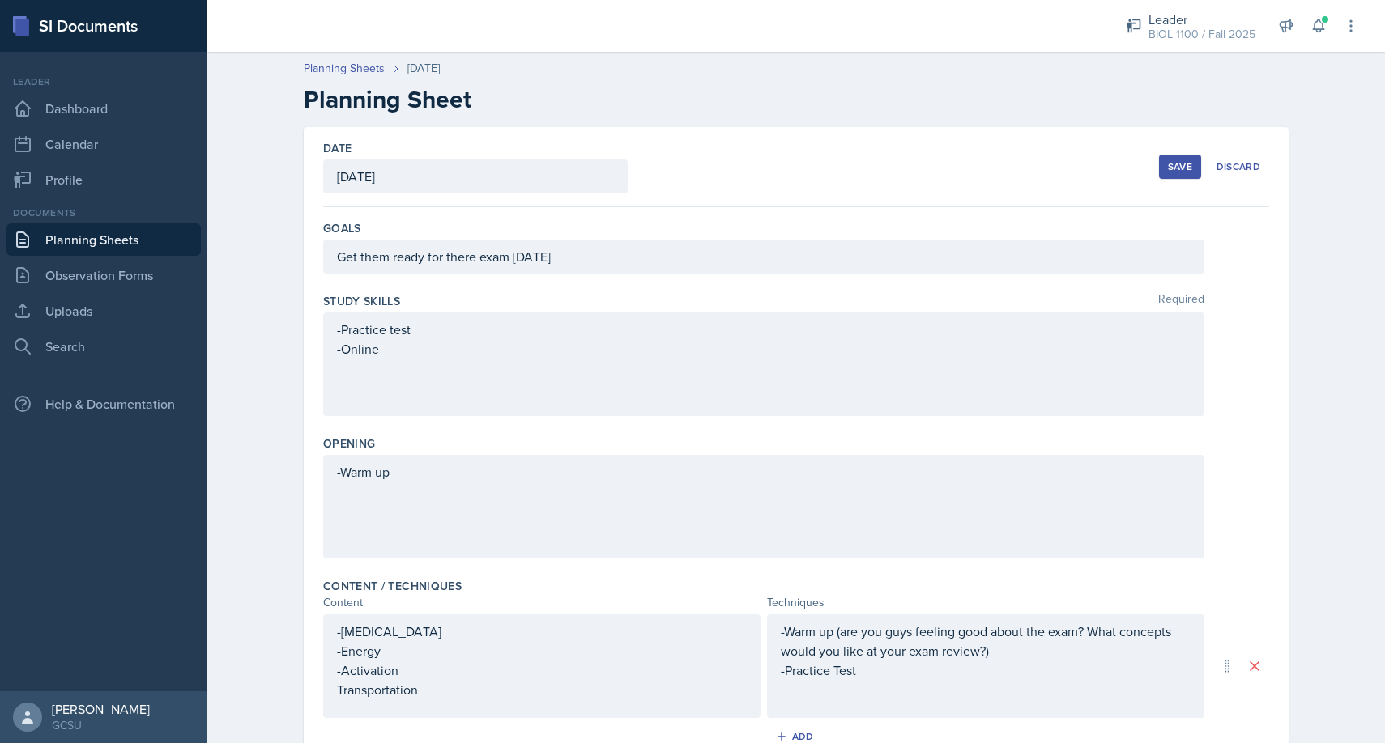
scroll to position [0, 0]
click at [1177, 162] on div "Save" at bounding box center [1180, 166] width 24 height 13
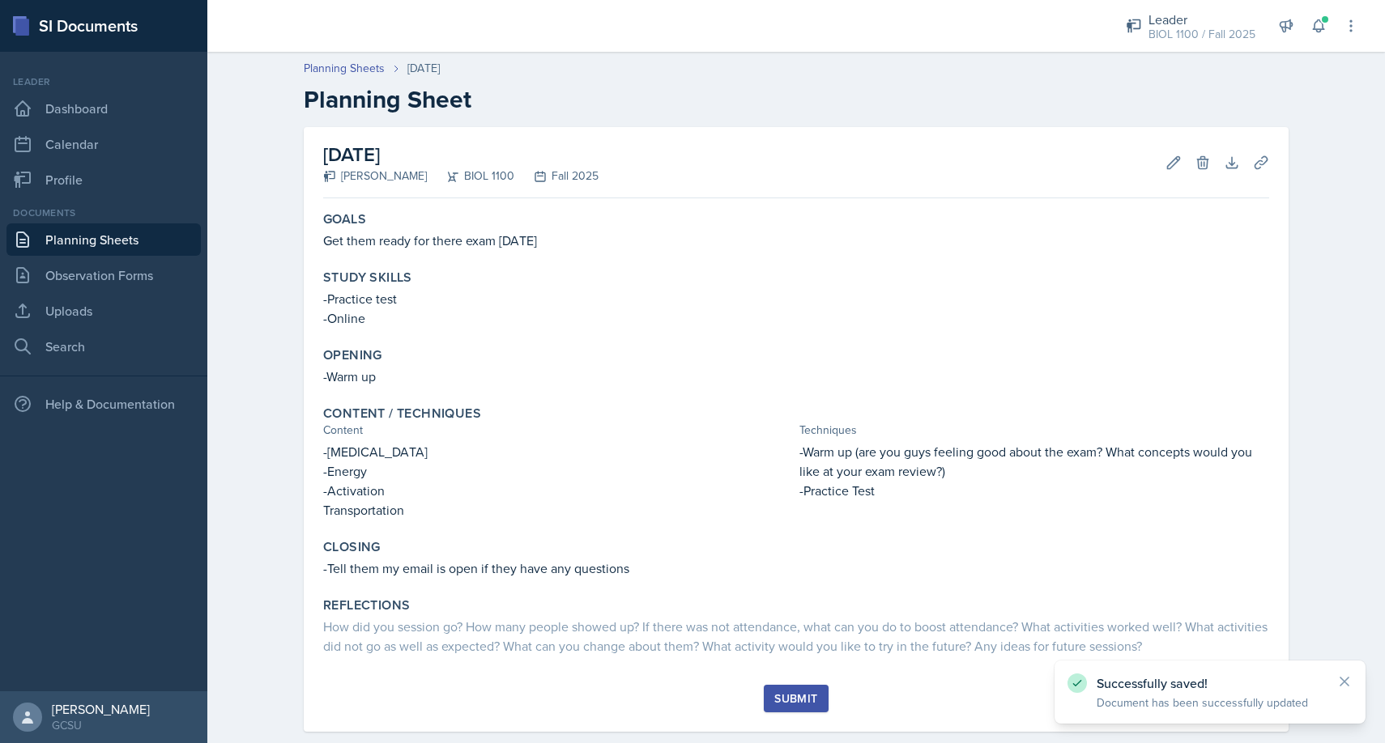
click at [805, 700] on div "Submit" at bounding box center [795, 698] width 43 height 13
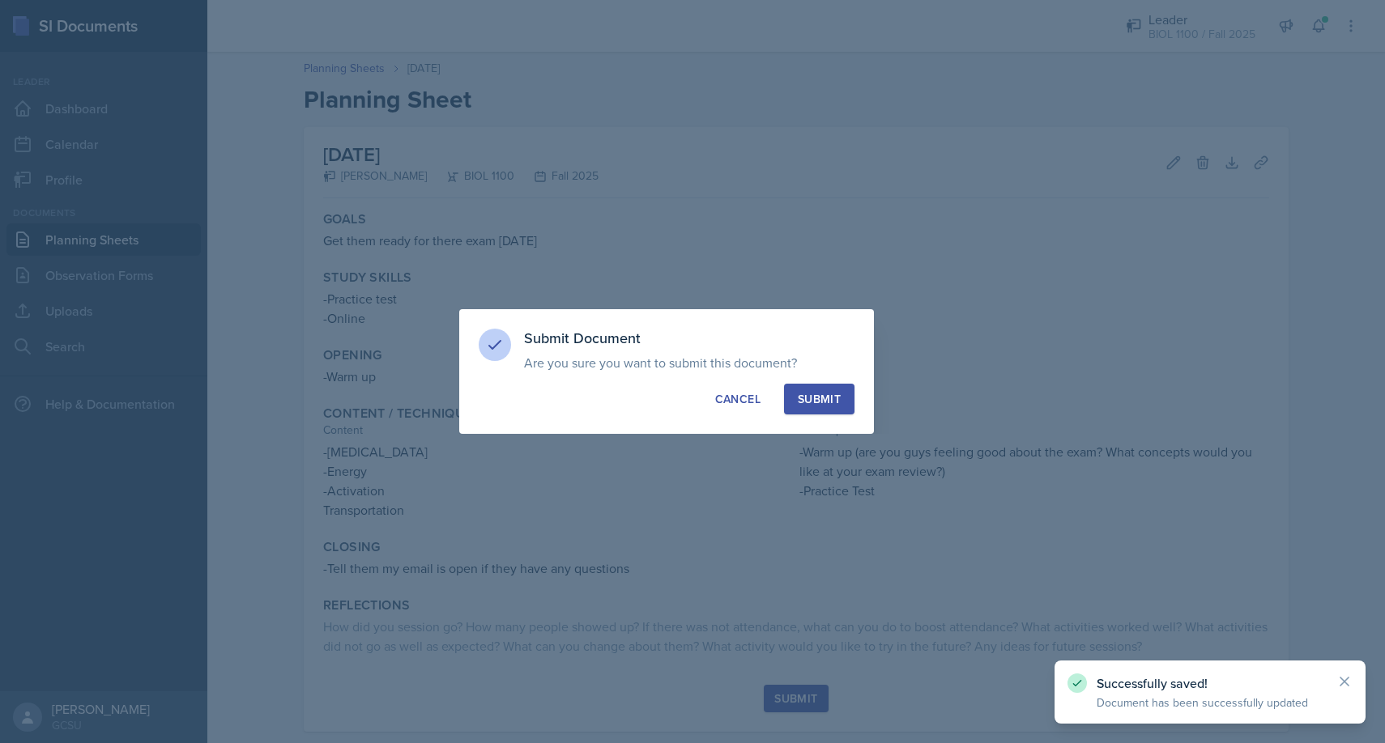
click at [820, 388] on button "Submit" at bounding box center [819, 399] width 70 height 31
